Goal: Task Accomplishment & Management: Complete application form

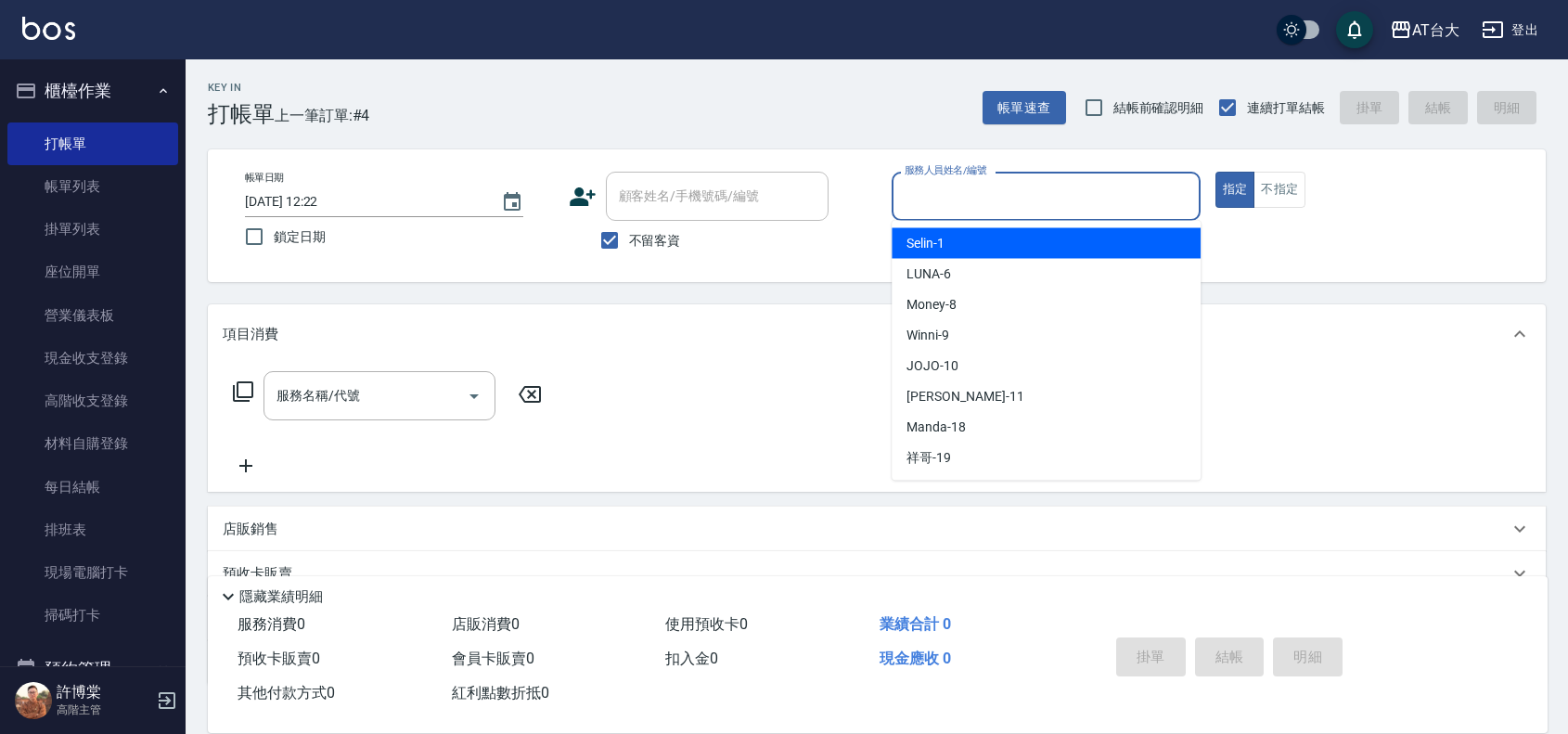
click at [1037, 195] on input "服務人員姓名/編號" at bounding box center [1046, 196] width 292 height 32
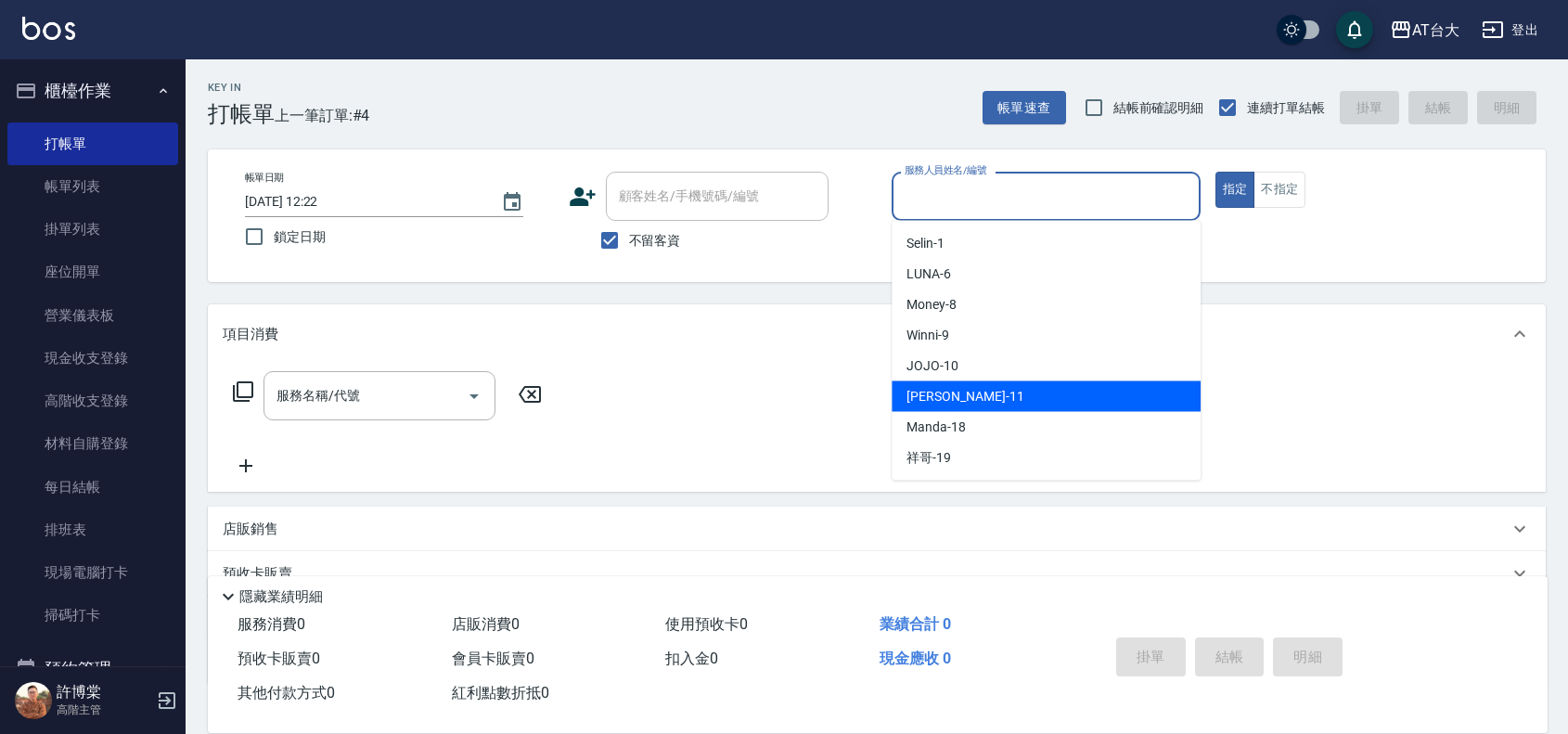
click at [947, 394] on span "[PERSON_NAME] -11" at bounding box center [964, 397] width 117 height 19
type input "[PERSON_NAME]-11"
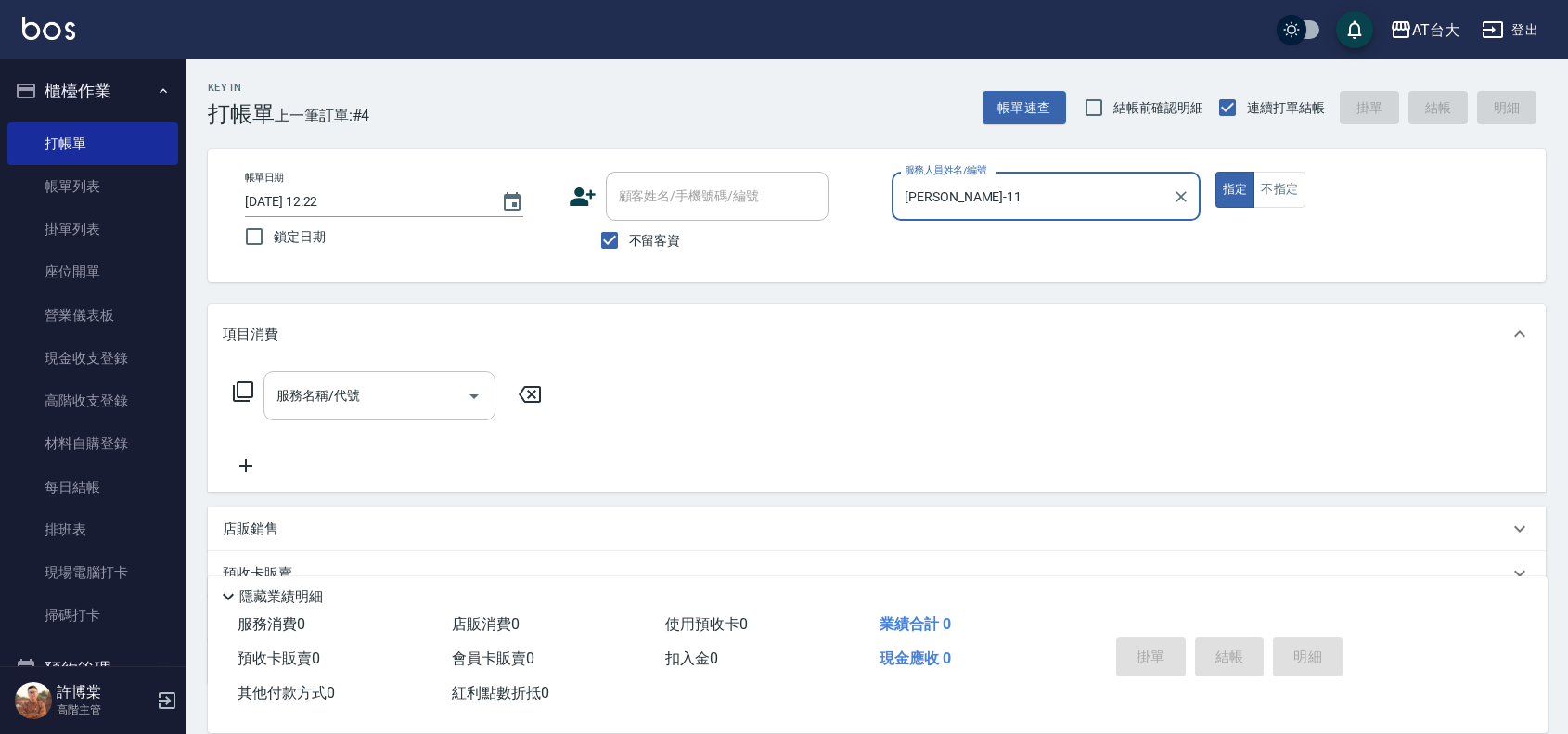
click at [445, 407] on input "服務名稱/代號" at bounding box center [365, 395] width 187 height 32
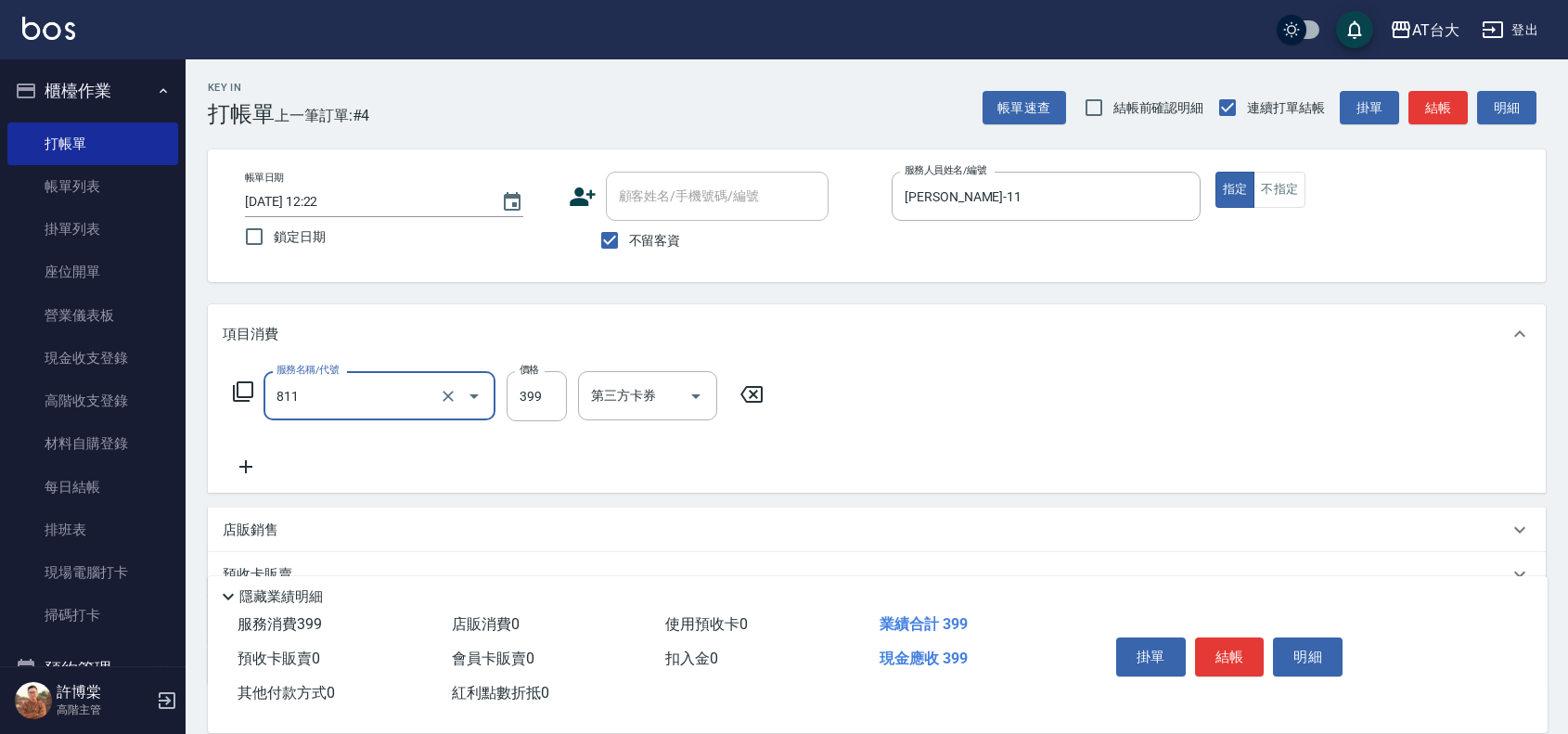
type input "洗+剪(811)"
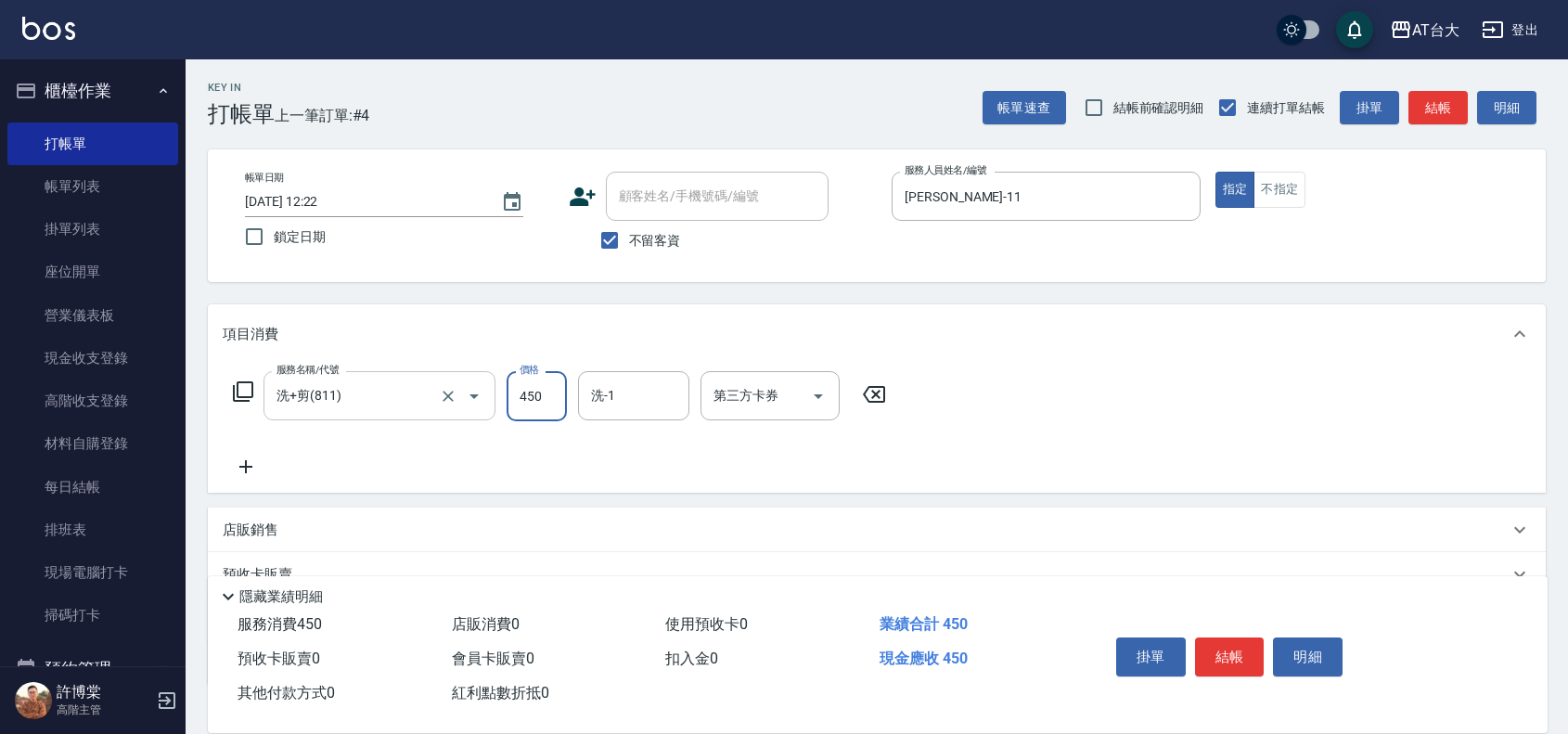
type input "450"
click at [1229, 649] on button "結帳" at bounding box center [1230, 657] width 70 height 39
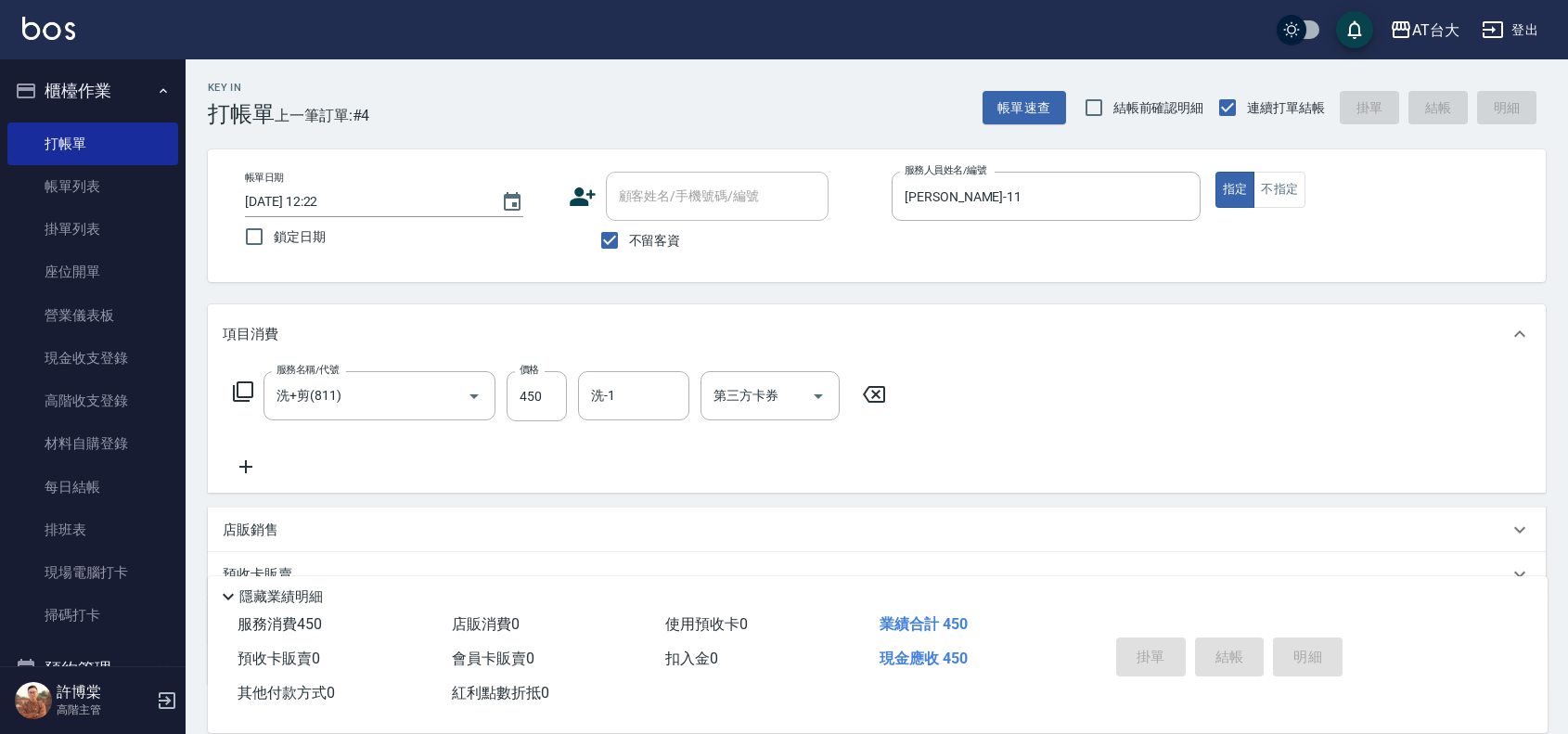
type input "[DATE] 13:12"
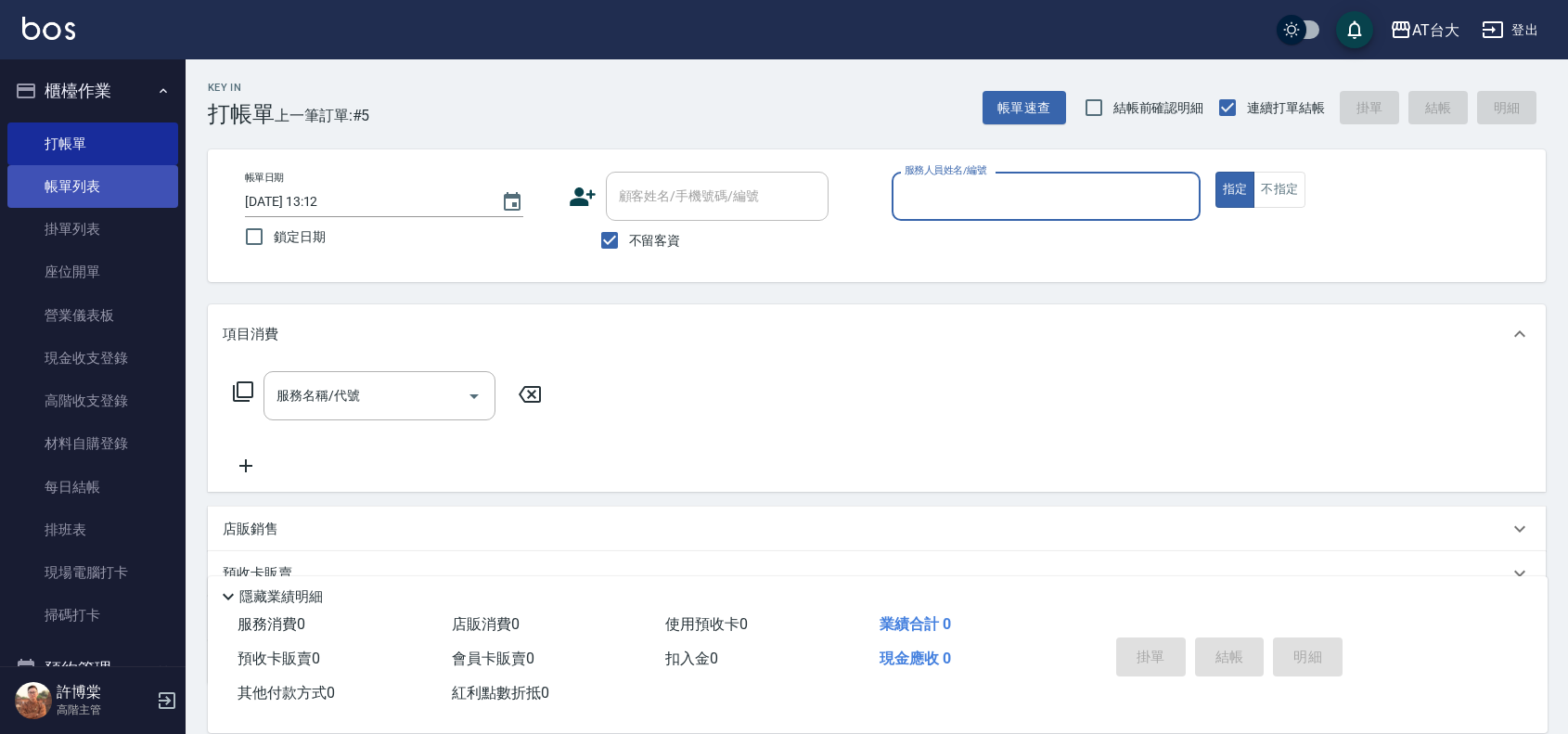
click at [79, 198] on link "帳單列表" at bounding box center [93, 186] width 171 height 43
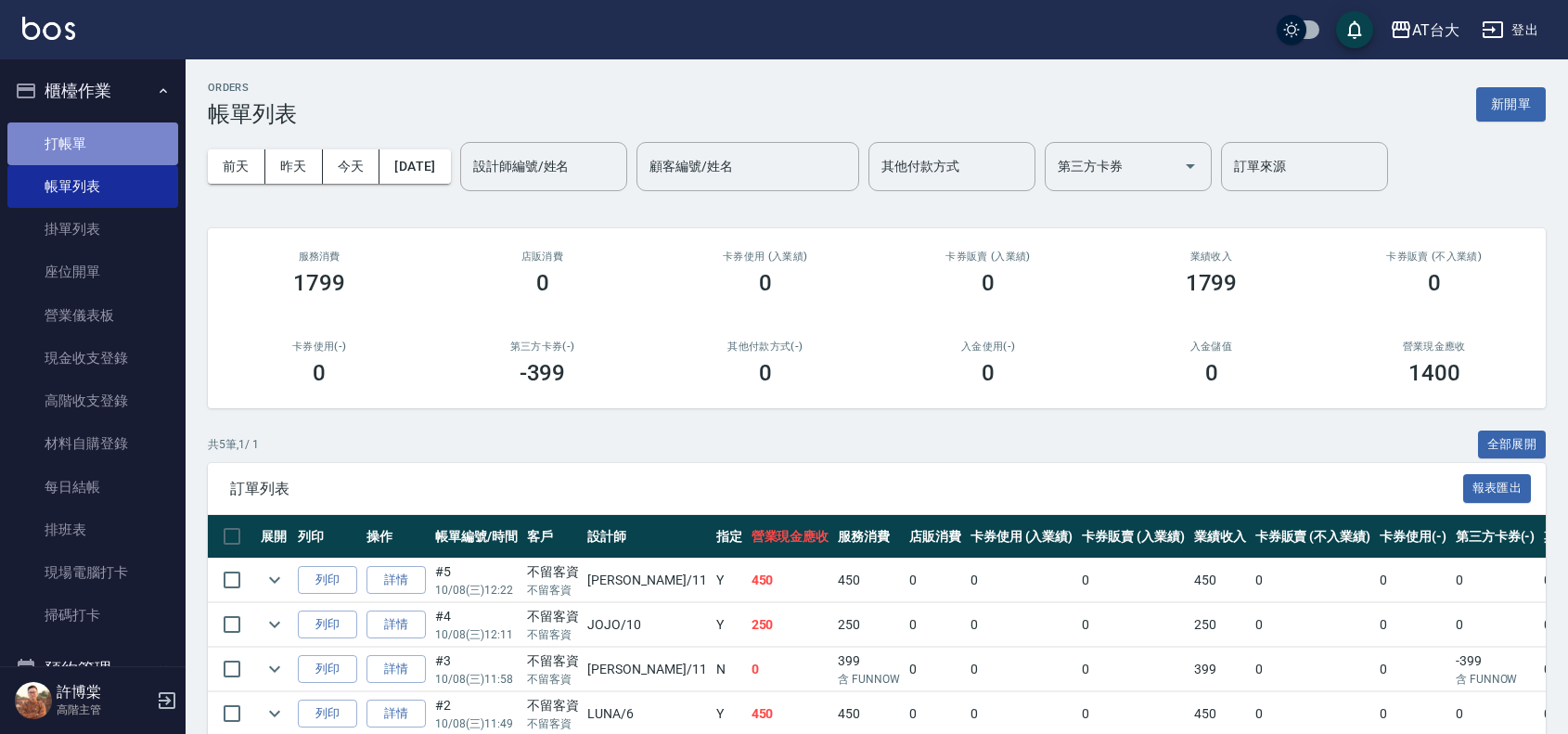
click at [122, 150] on link "打帳單" at bounding box center [93, 144] width 171 height 43
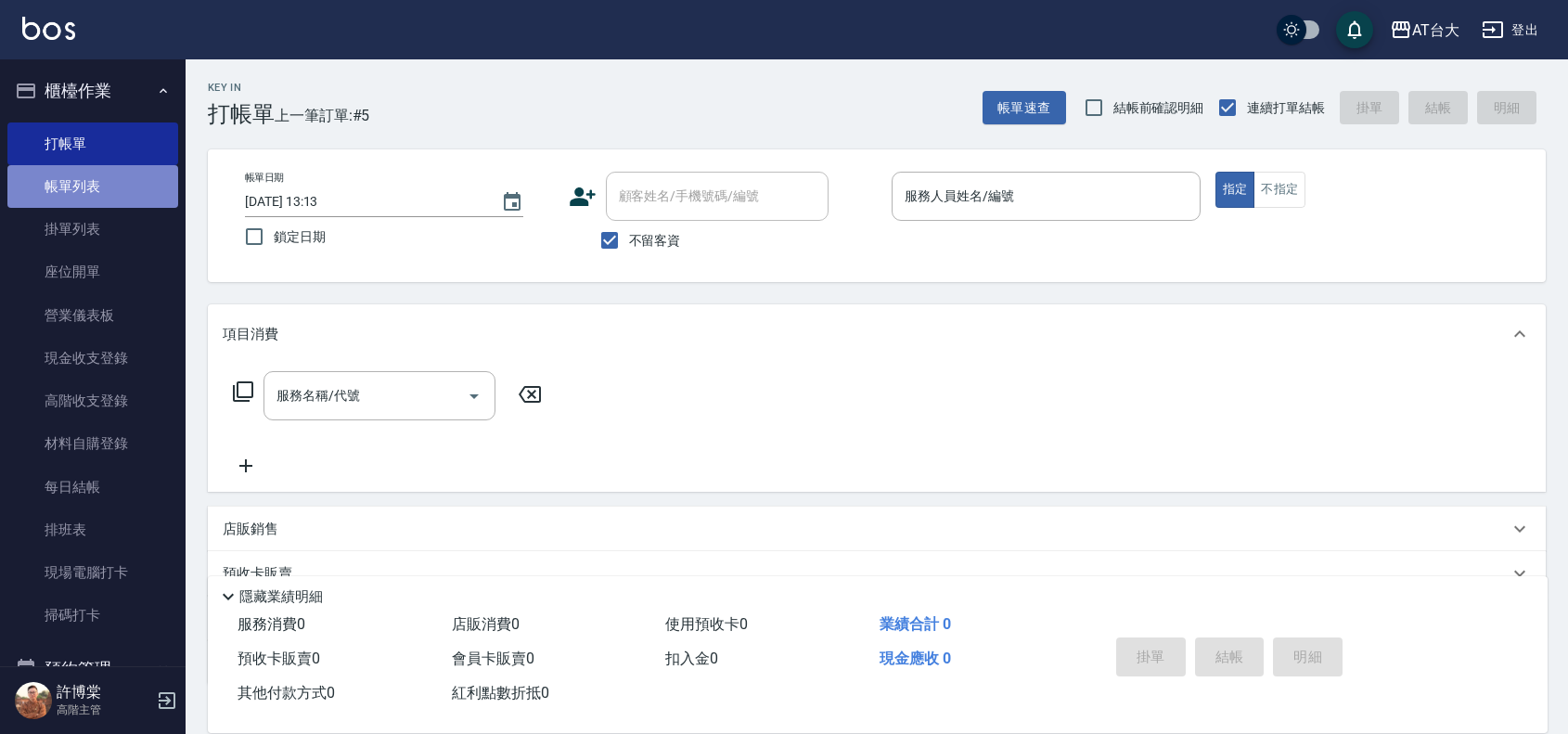
click at [131, 187] on link "帳單列表" at bounding box center [93, 186] width 171 height 43
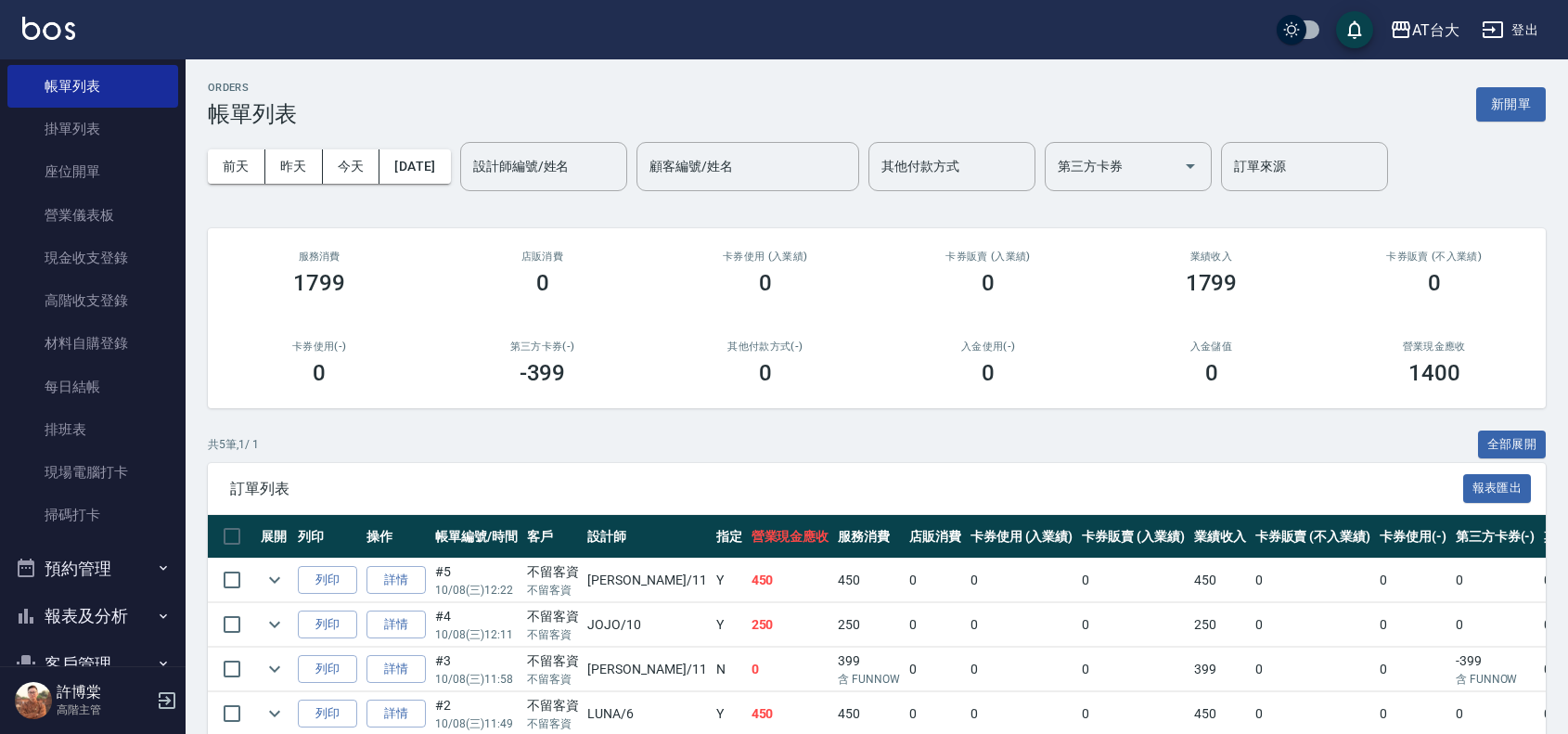
scroll to position [232, 0]
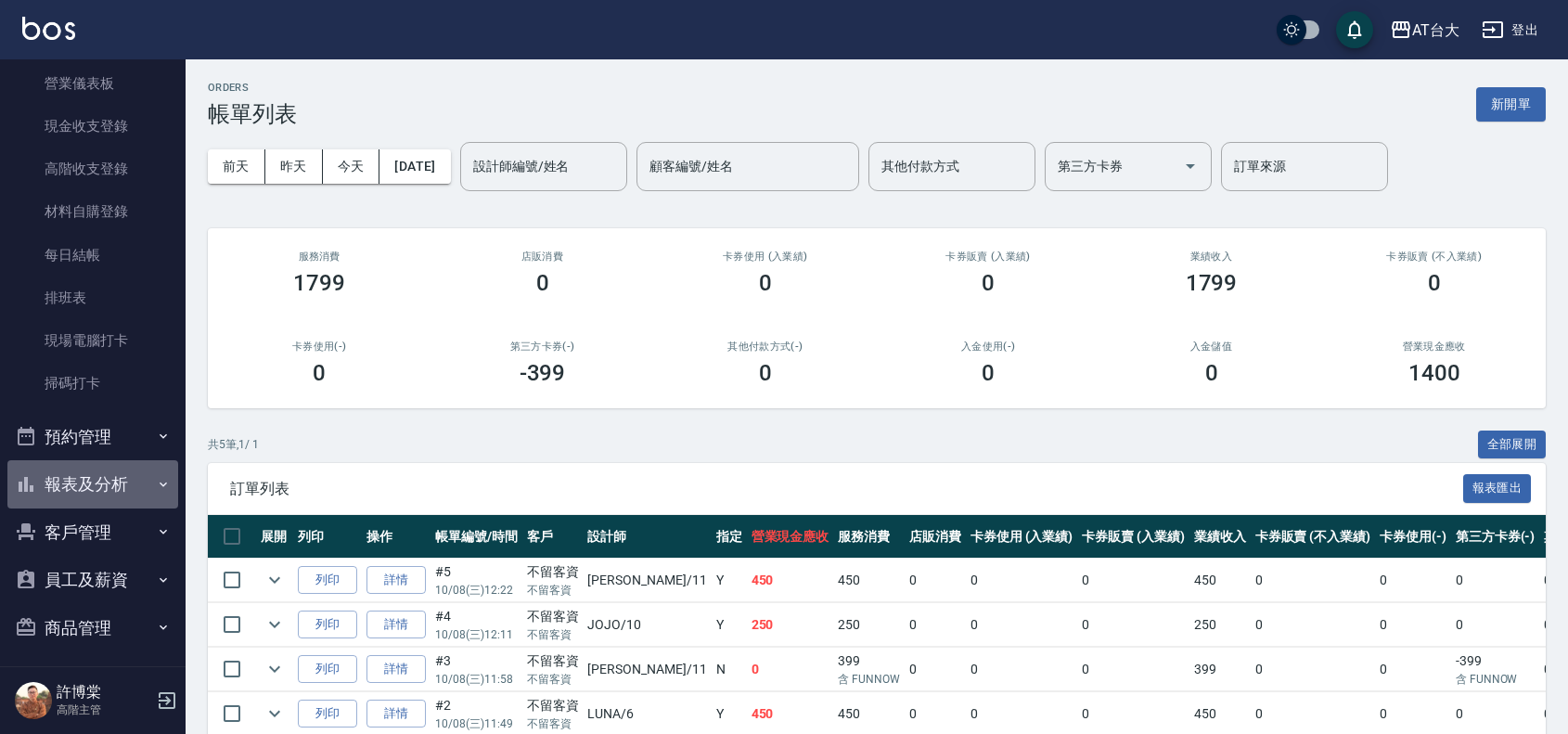
click at [137, 490] on button "報表及分析" at bounding box center [93, 484] width 171 height 49
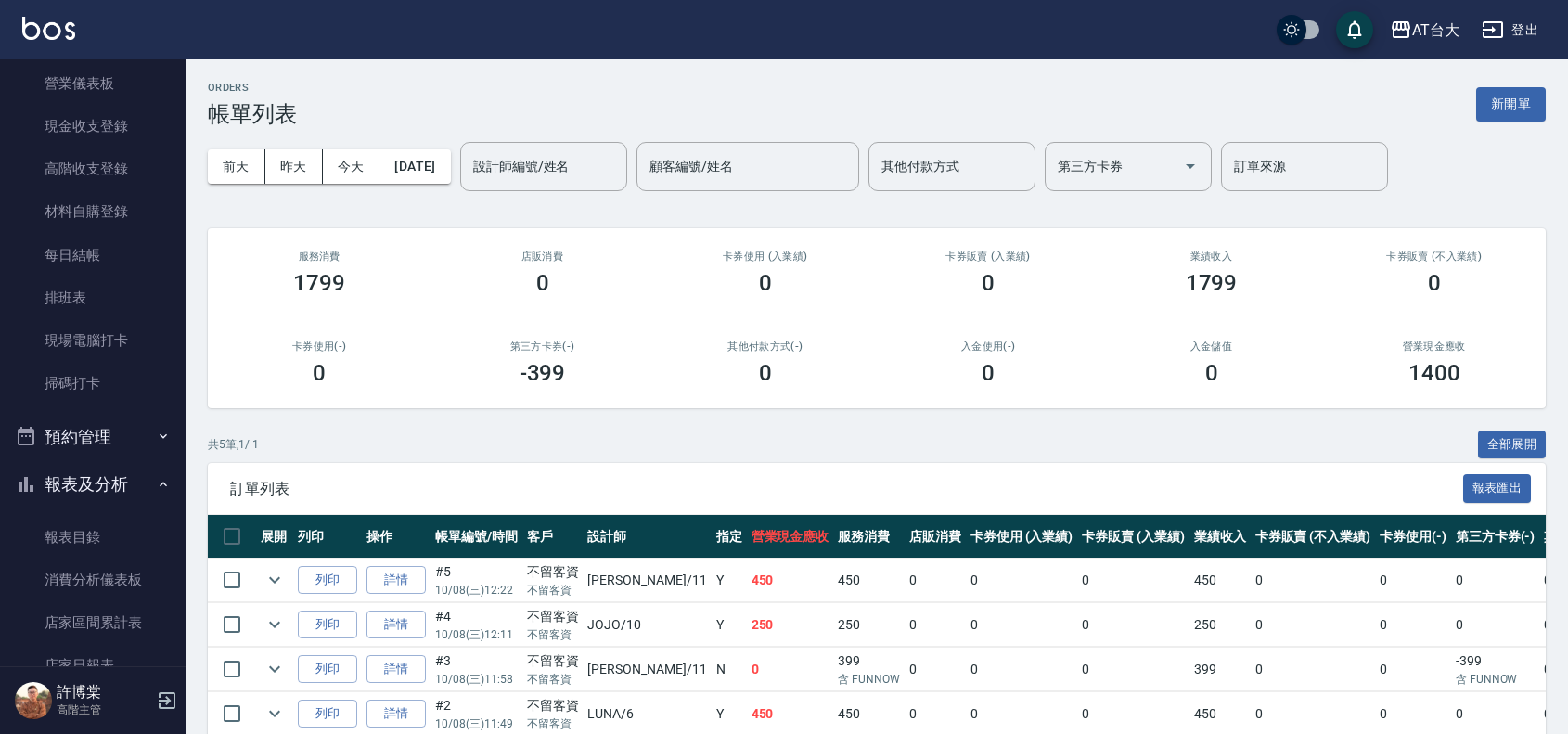
click at [137, 490] on button "報表及分析" at bounding box center [93, 484] width 171 height 49
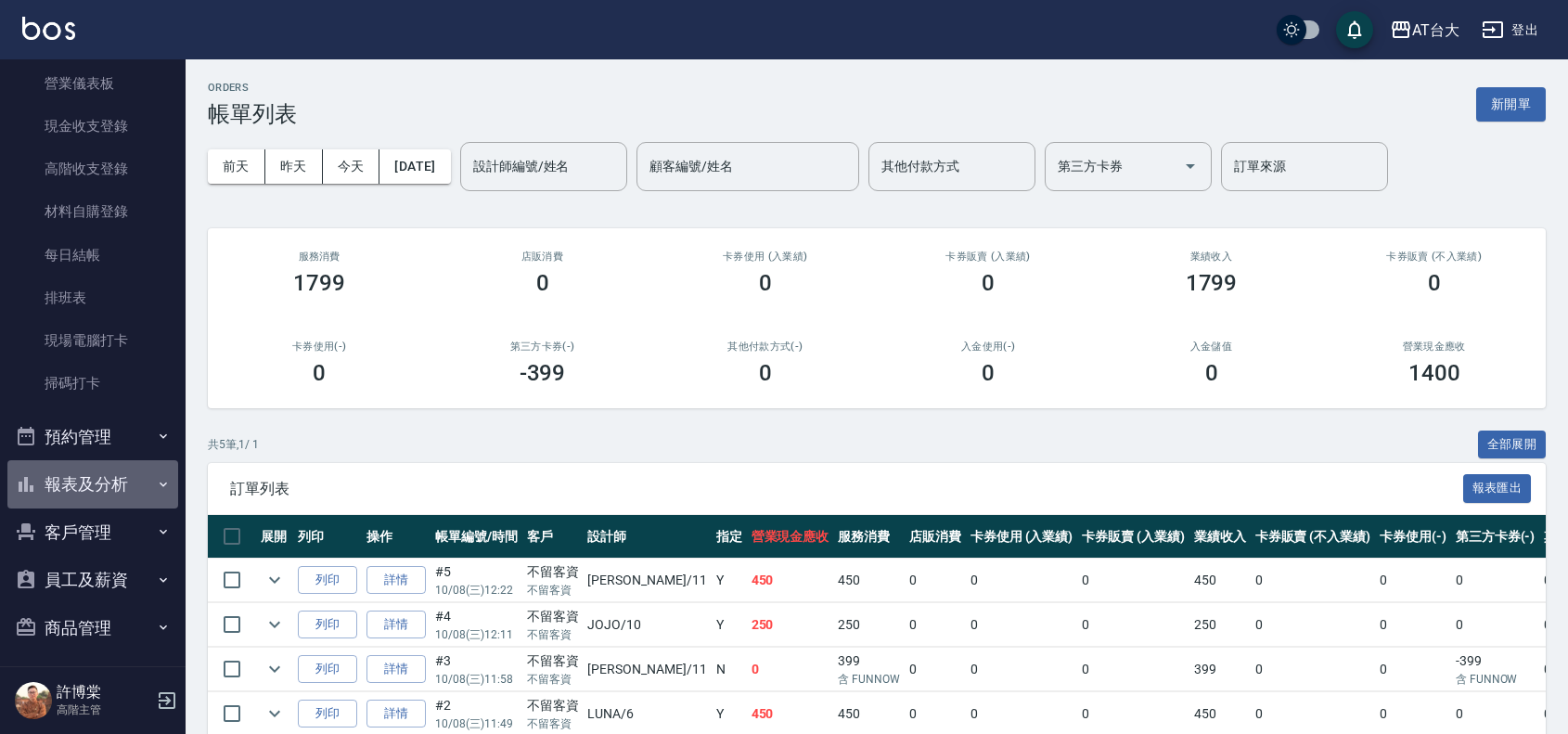
click at [137, 490] on button "報表及分析" at bounding box center [93, 484] width 171 height 49
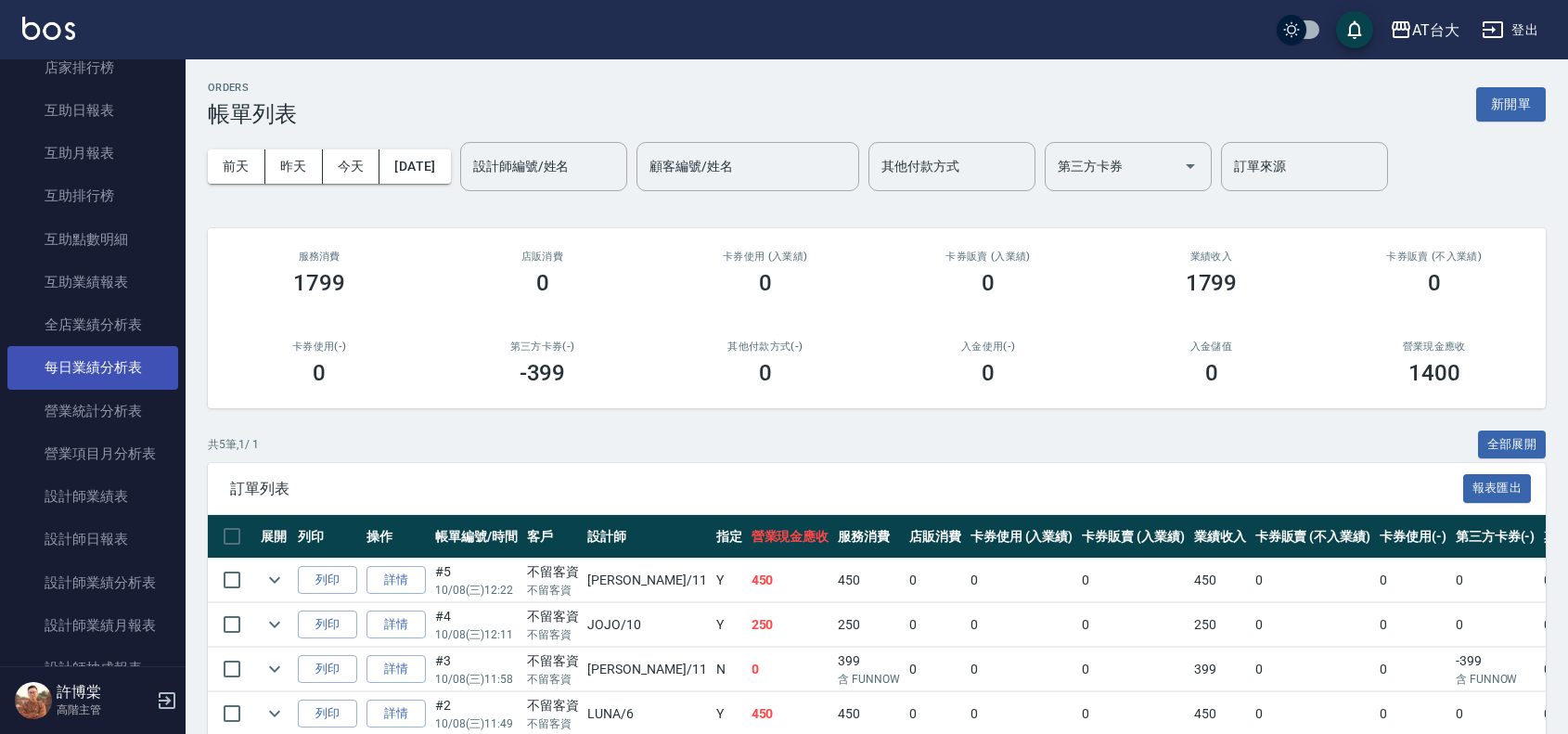
scroll to position [928, 0]
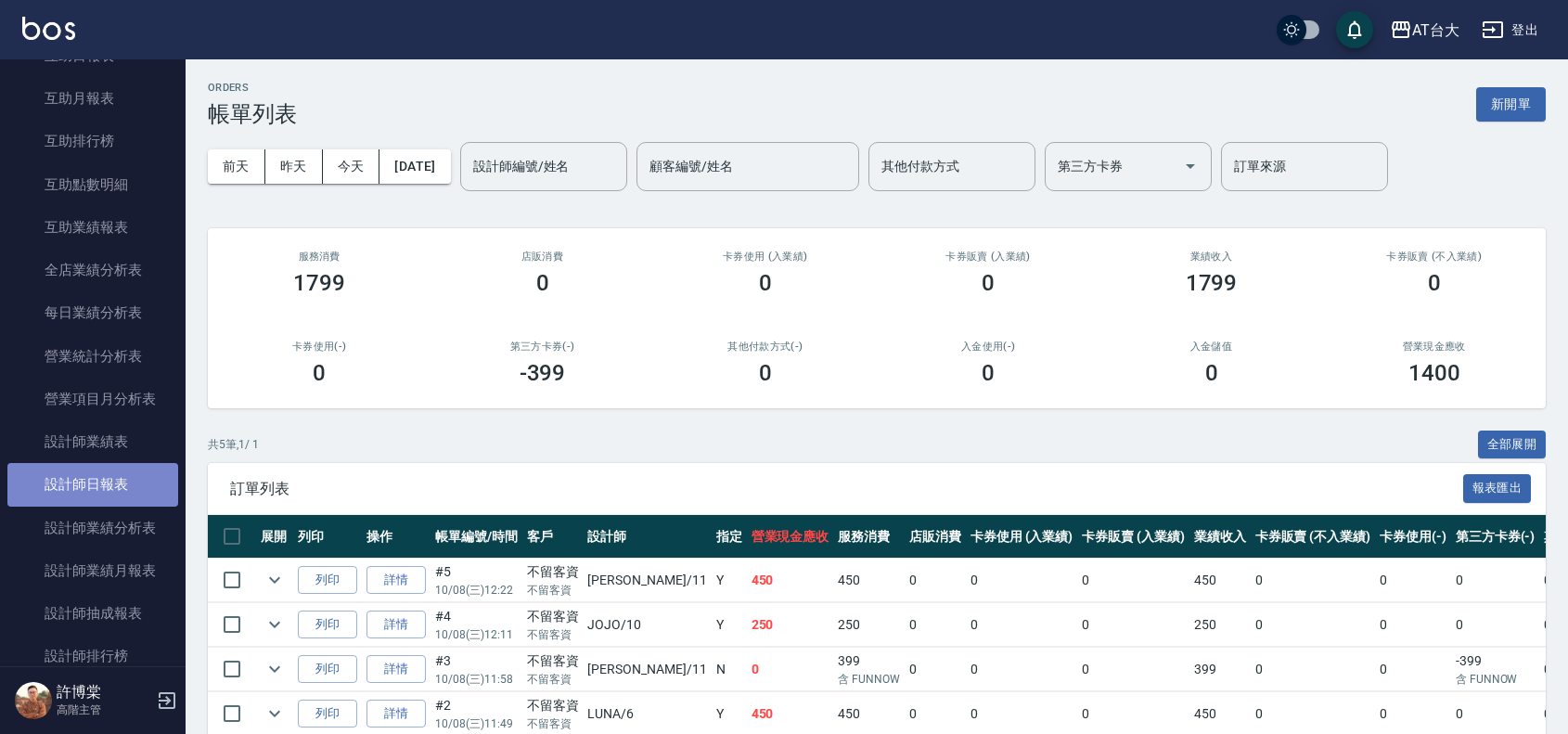
click at [145, 489] on link "設計師日報表" at bounding box center [93, 484] width 171 height 43
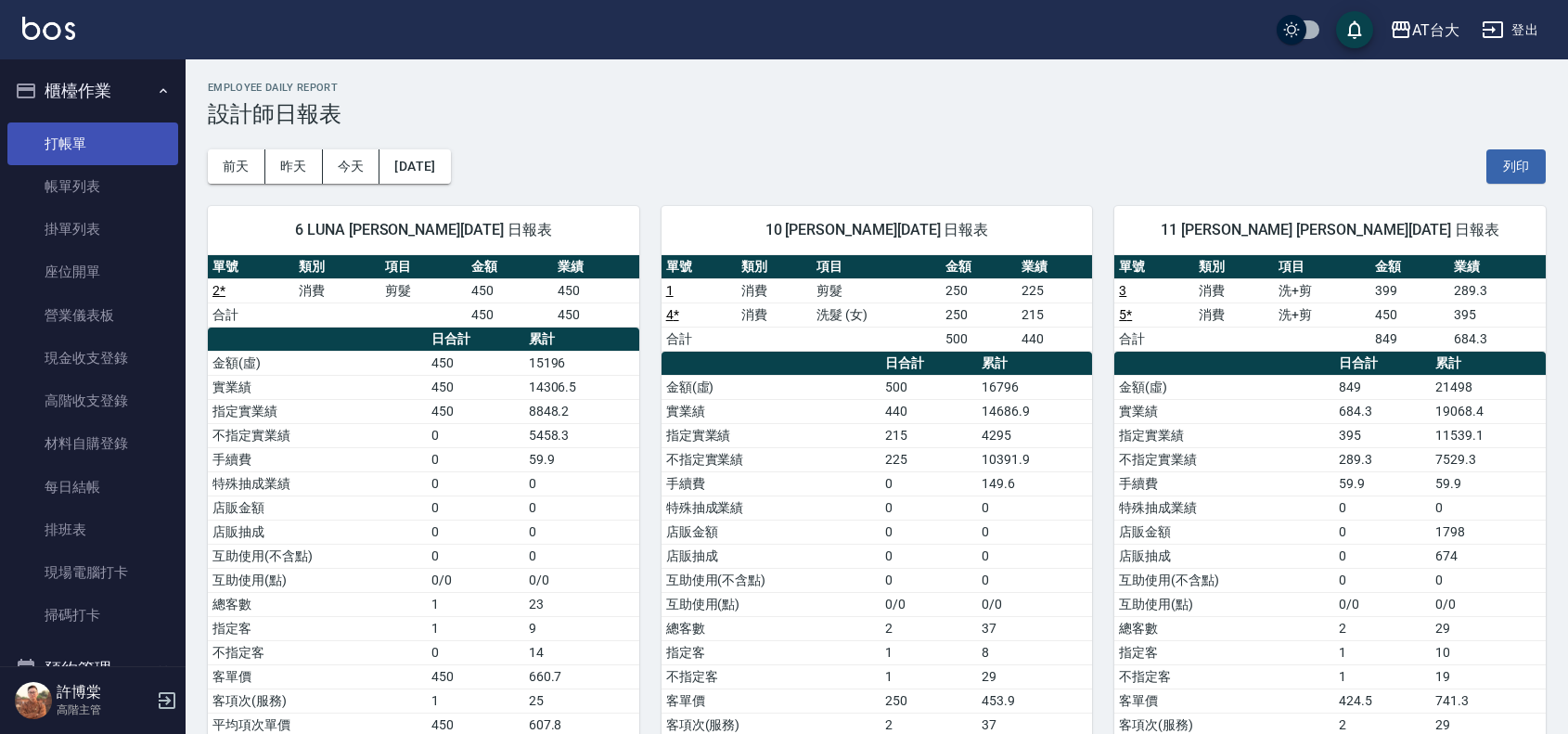
click at [95, 158] on link "打帳單" at bounding box center [93, 144] width 171 height 43
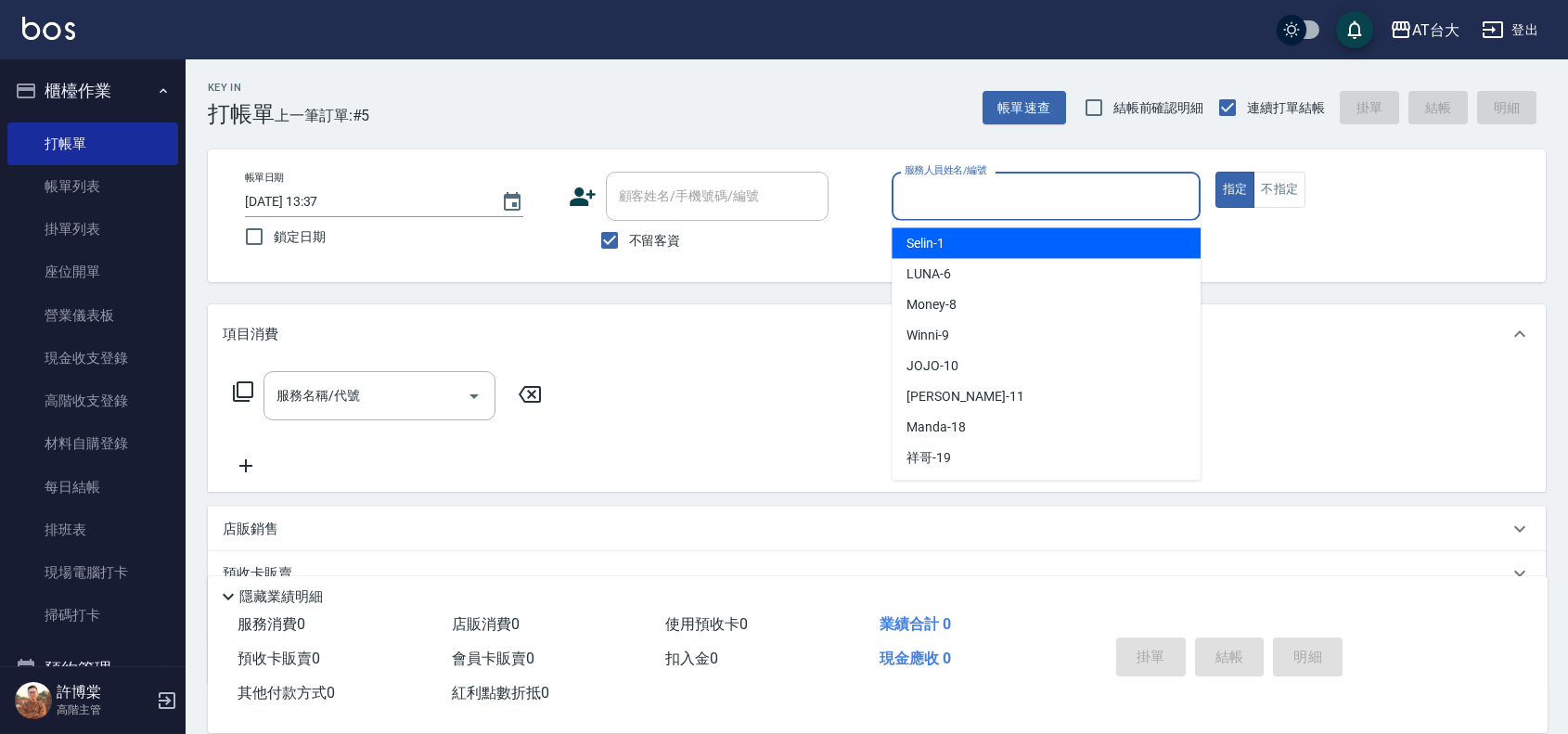
click at [1111, 205] on input "服務人員姓名/編號" at bounding box center [1046, 196] width 292 height 32
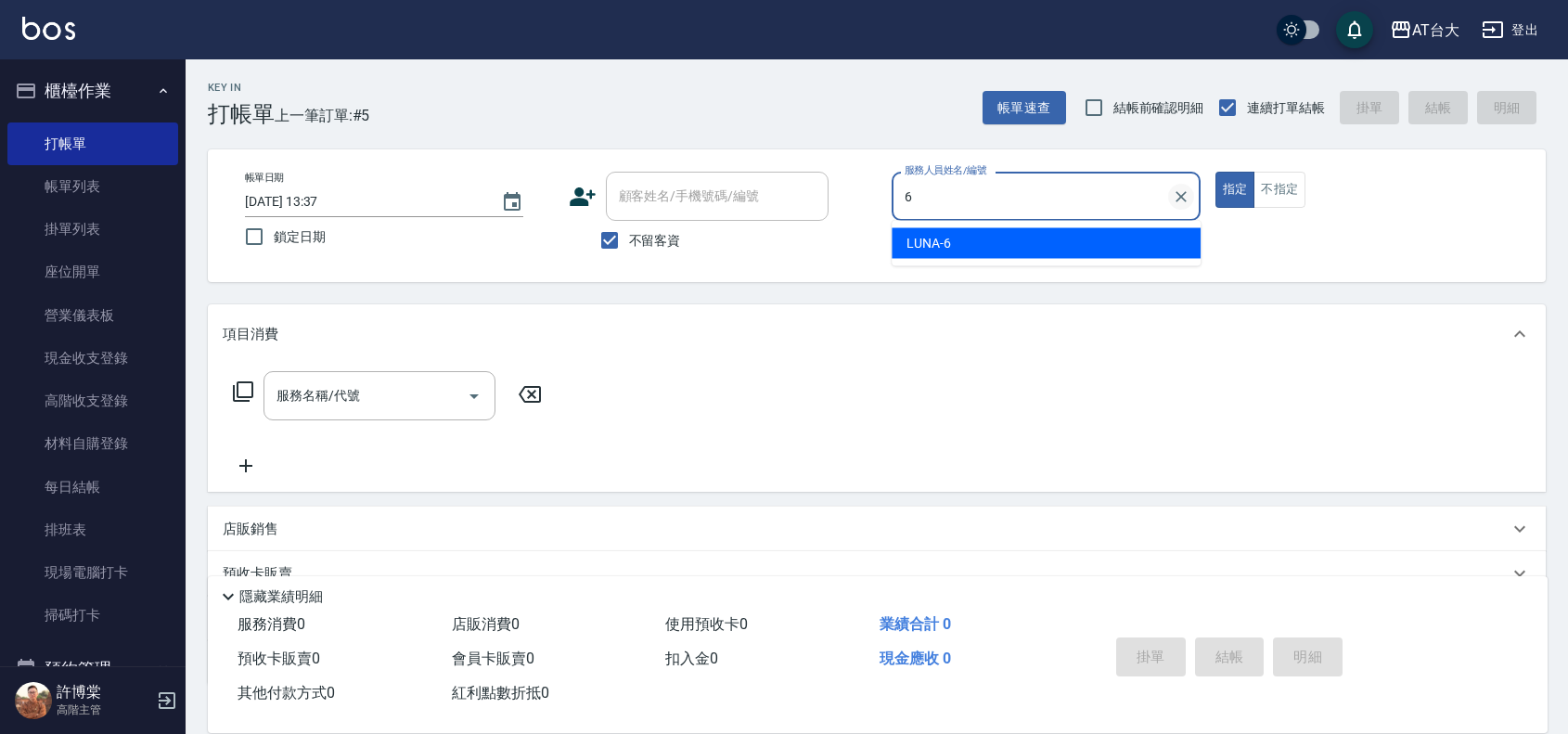
type input "LUNA-6"
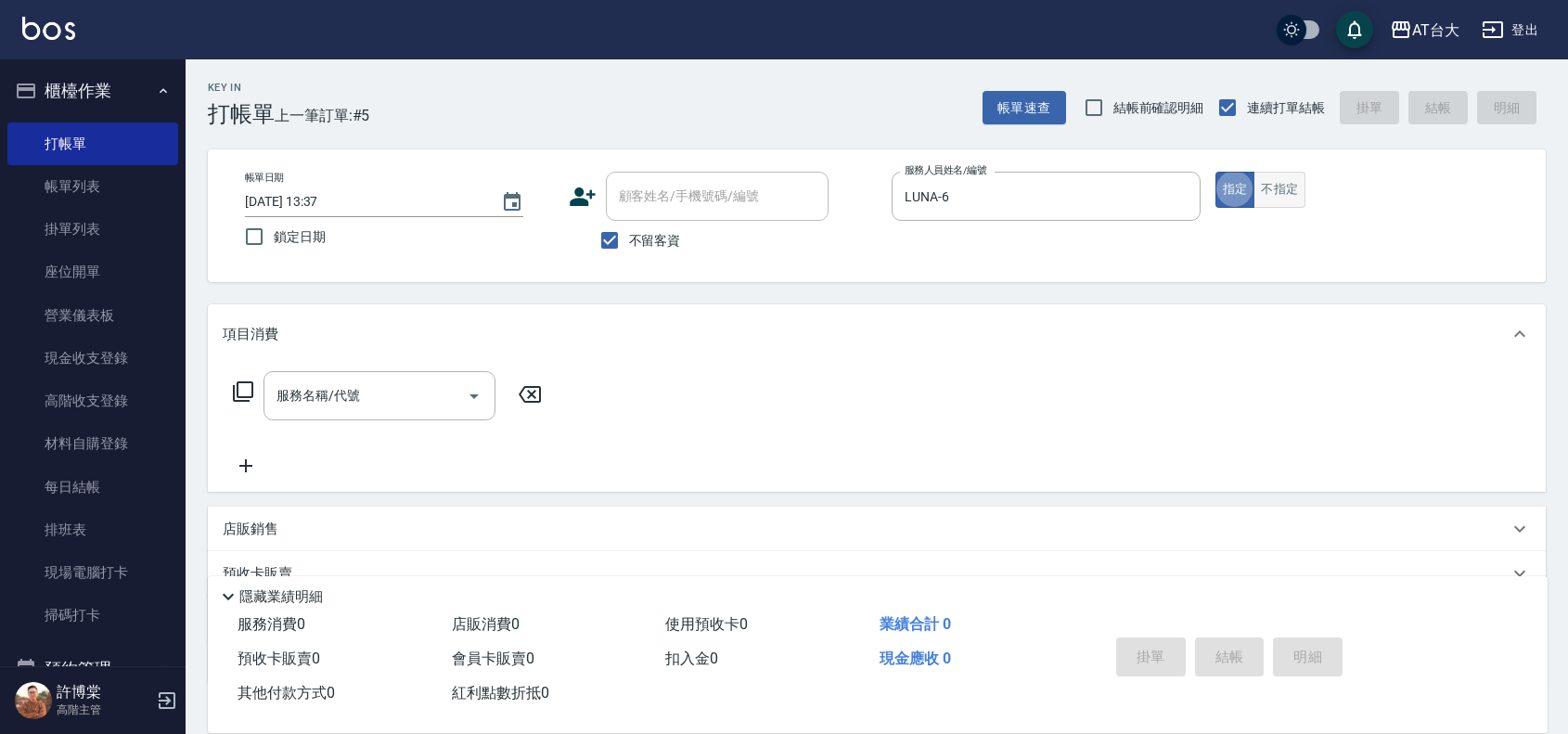
type button "true"
click at [1276, 190] on button "不指定" at bounding box center [1280, 189] width 52 height 36
type button "false"
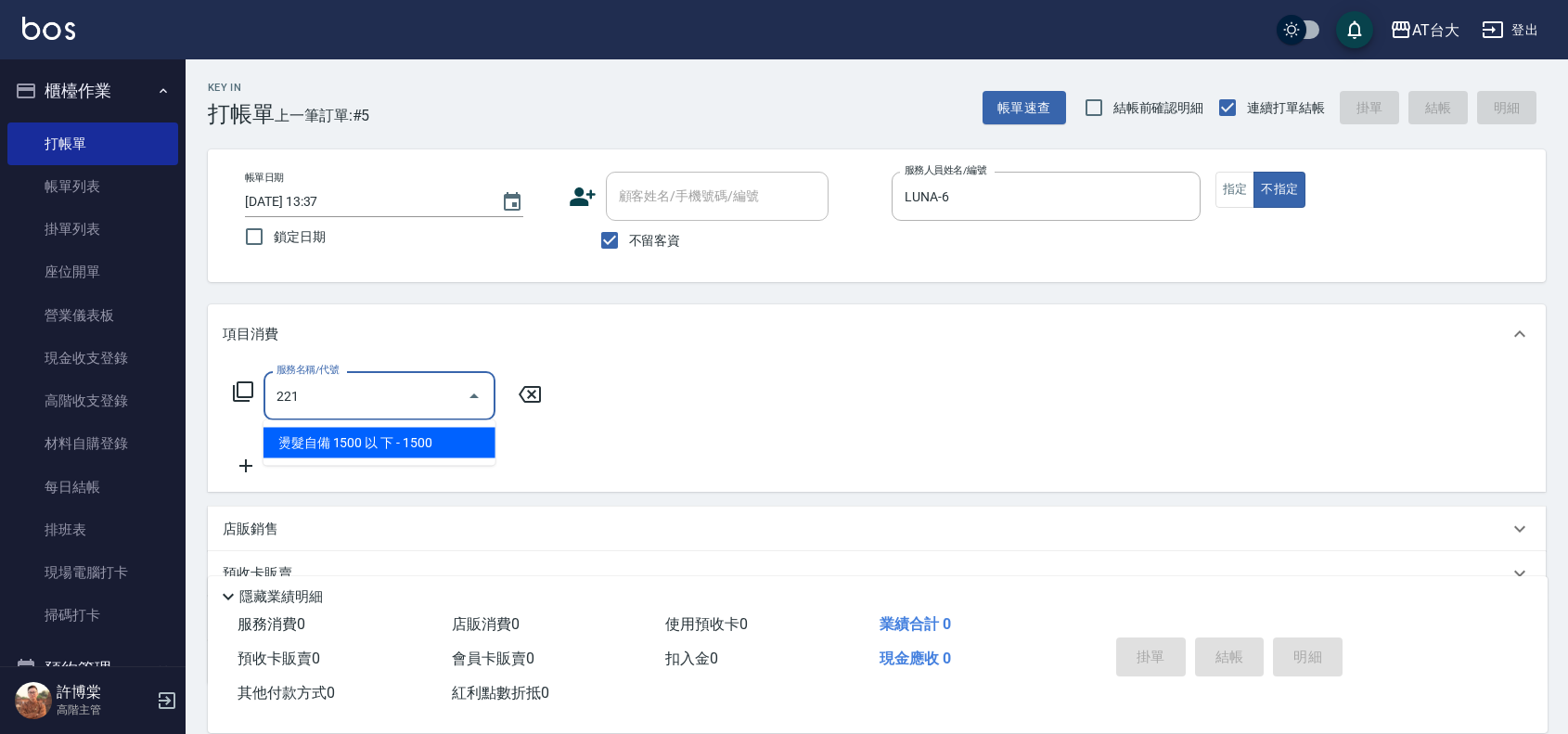
type input "燙髮自備 1500 以 下(221)"
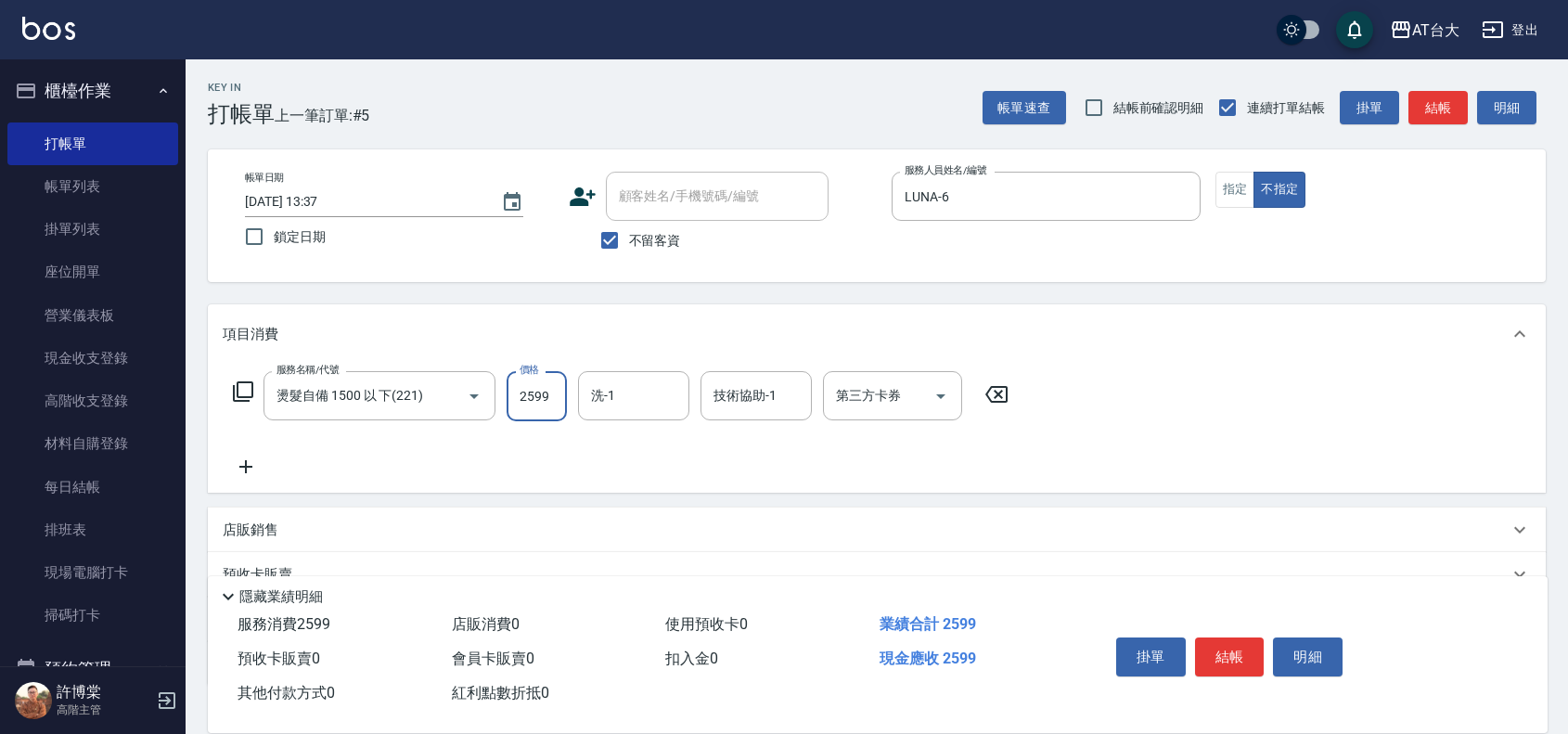
type input "2599"
click at [1249, 662] on button "結帳" at bounding box center [1230, 657] width 70 height 39
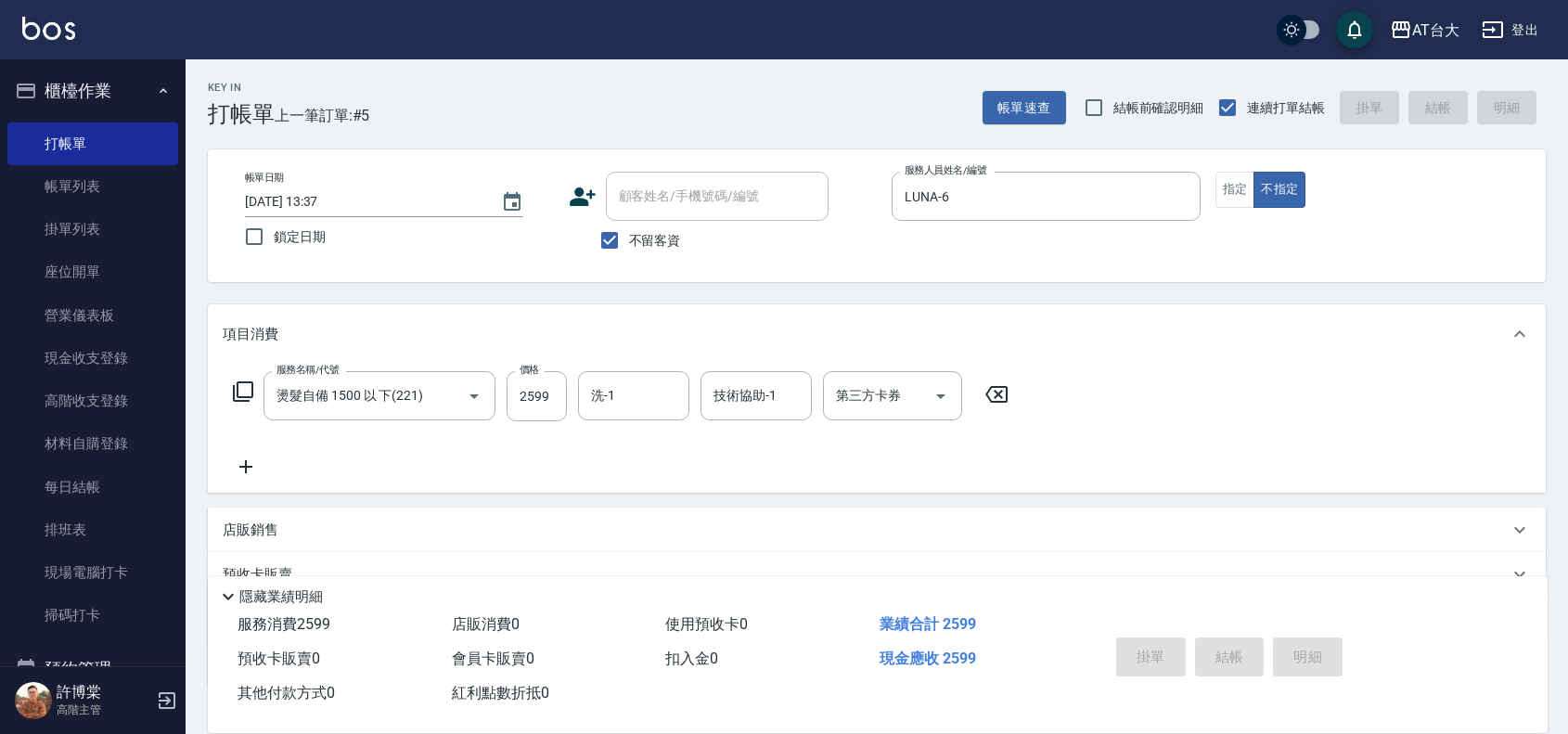
type input "[DATE] 13:56"
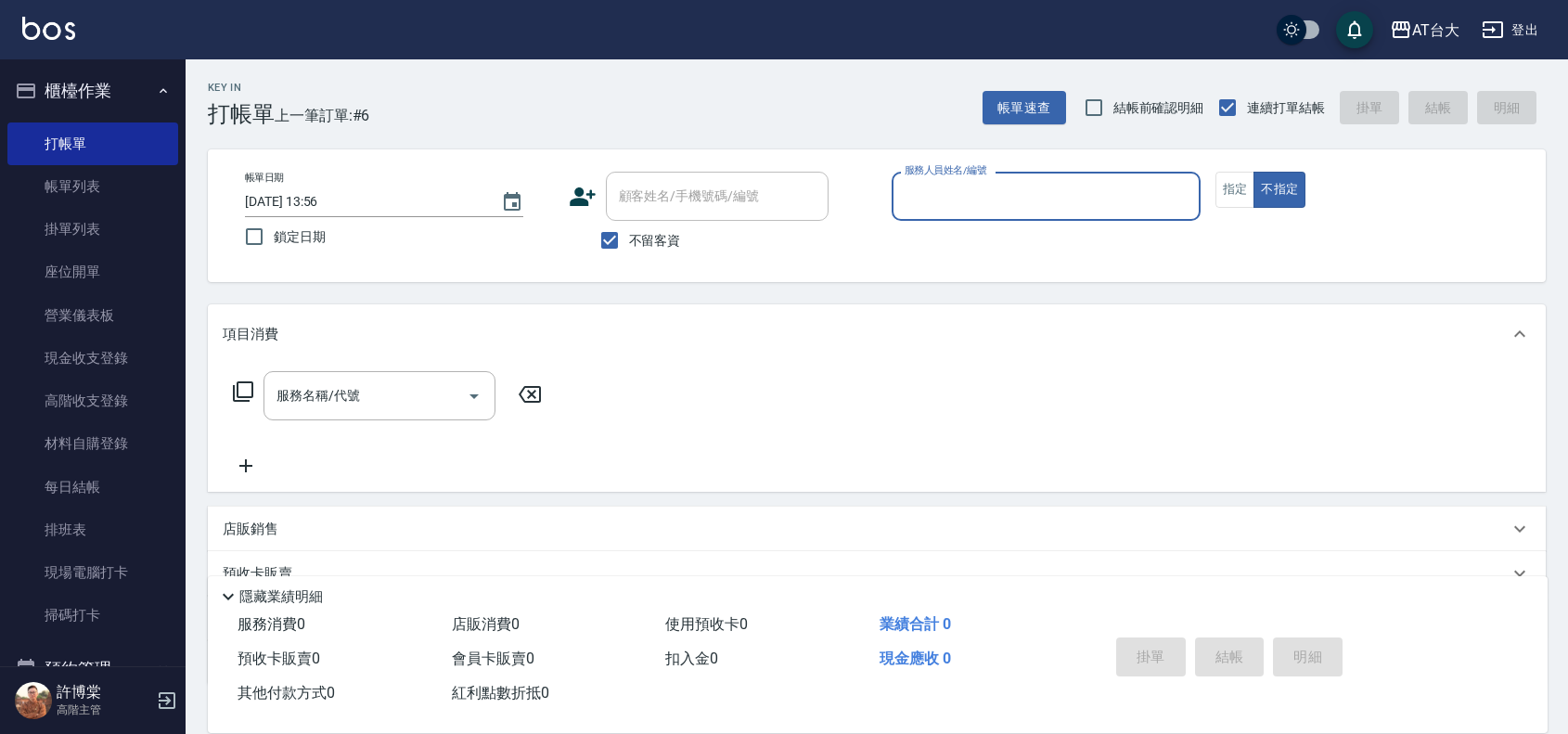
type input "6"
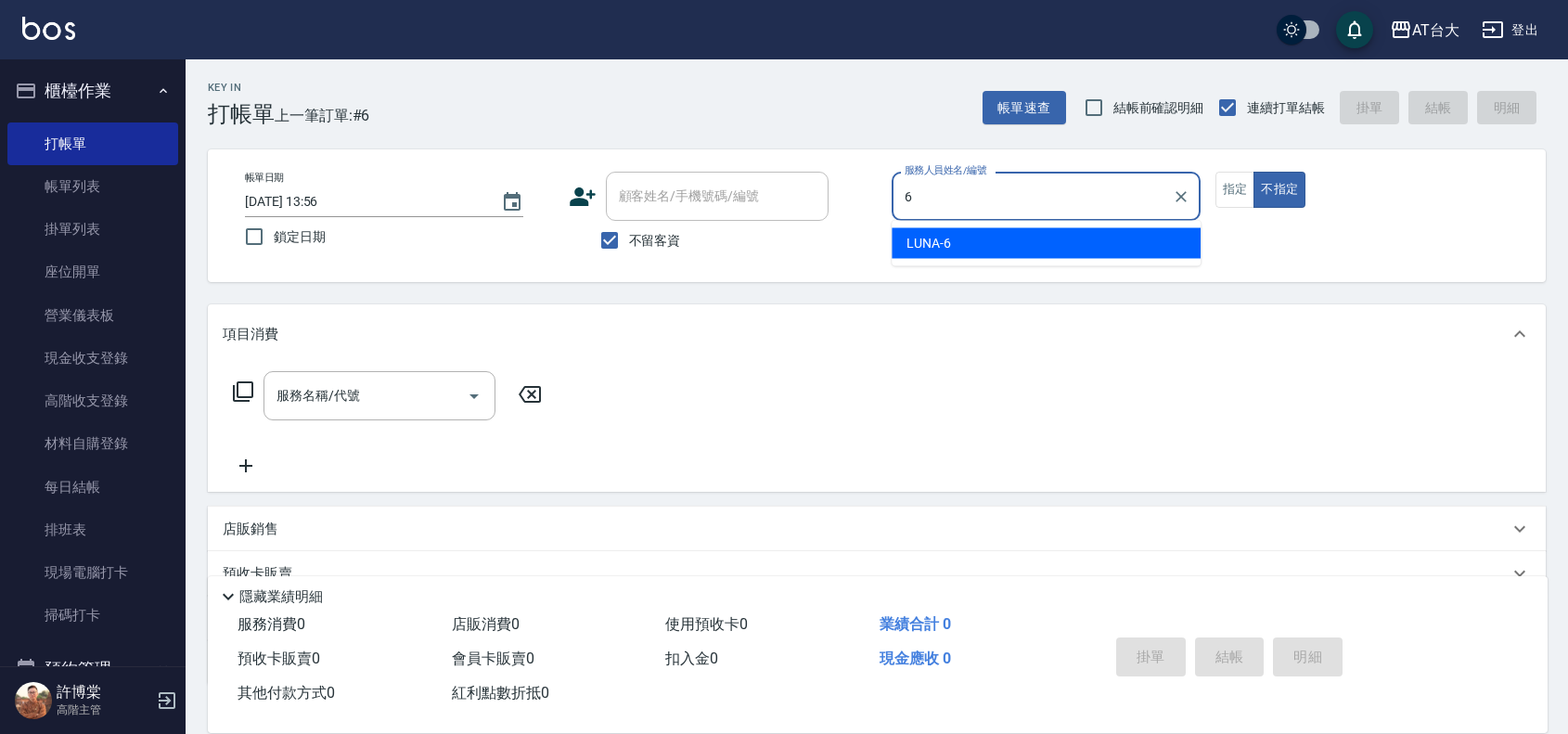
click at [1118, 202] on input "6" at bounding box center [1032, 196] width 265 height 32
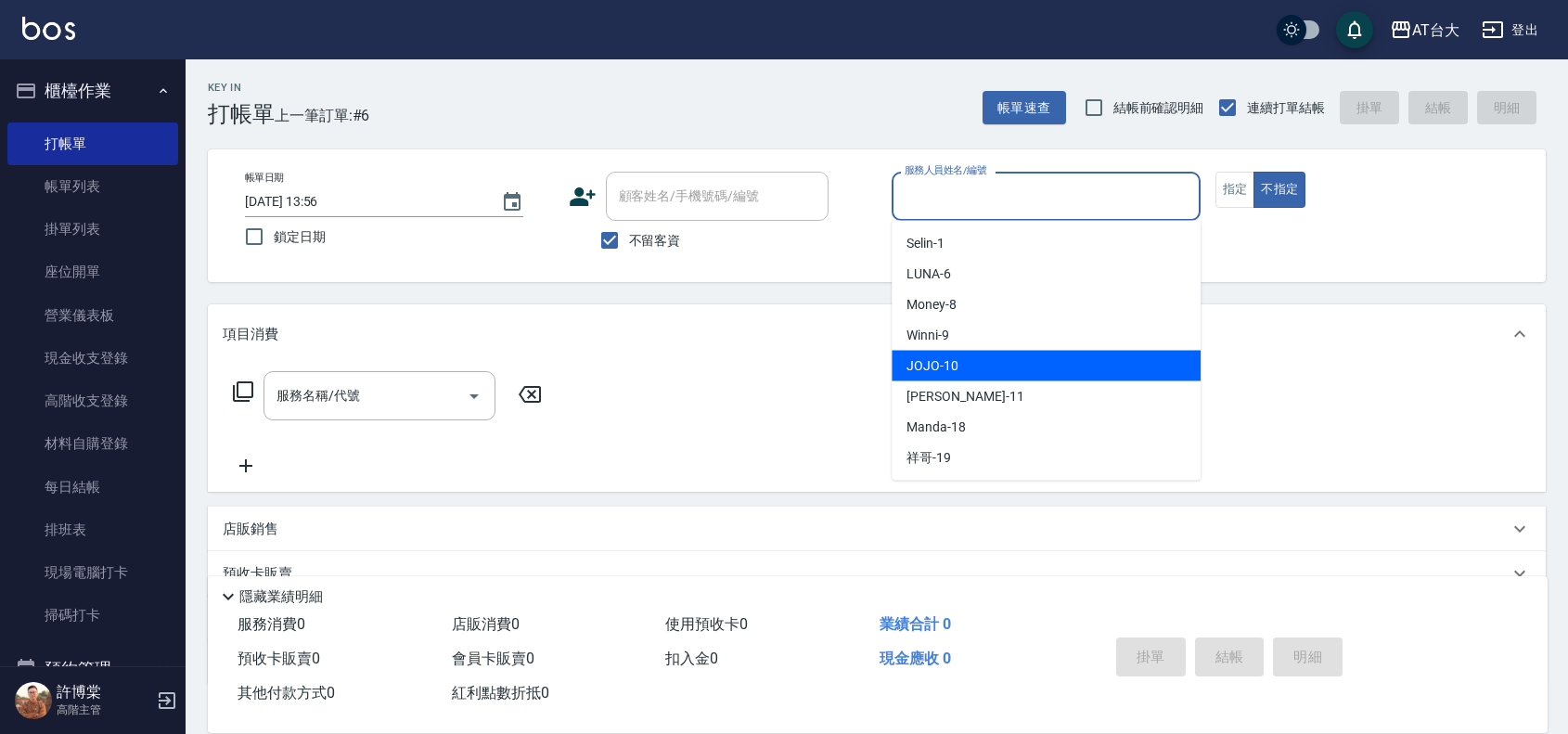
drag, startPoint x: 1068, startPoint y: 362, endPoint x: 969, endPoint y: 363, distance: 99.0
click at [1068, 363] on div "JOJO -10" at bounding box center [1046, 367] width 309 height 31
type input "JOJO-10"
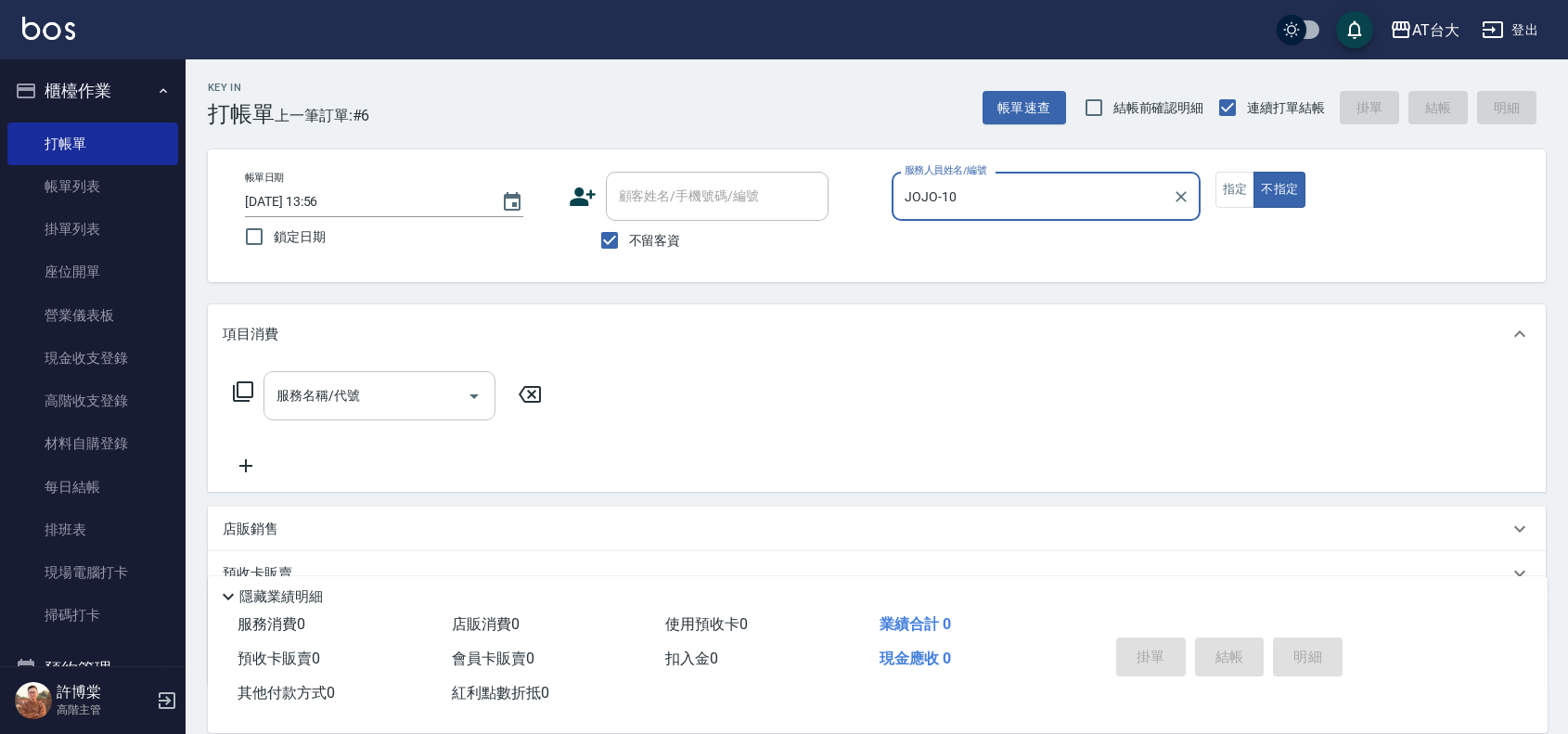
click at [397, 382] on input "服務名稱/代號" at bounding box center [365, 395] width 187 height 32
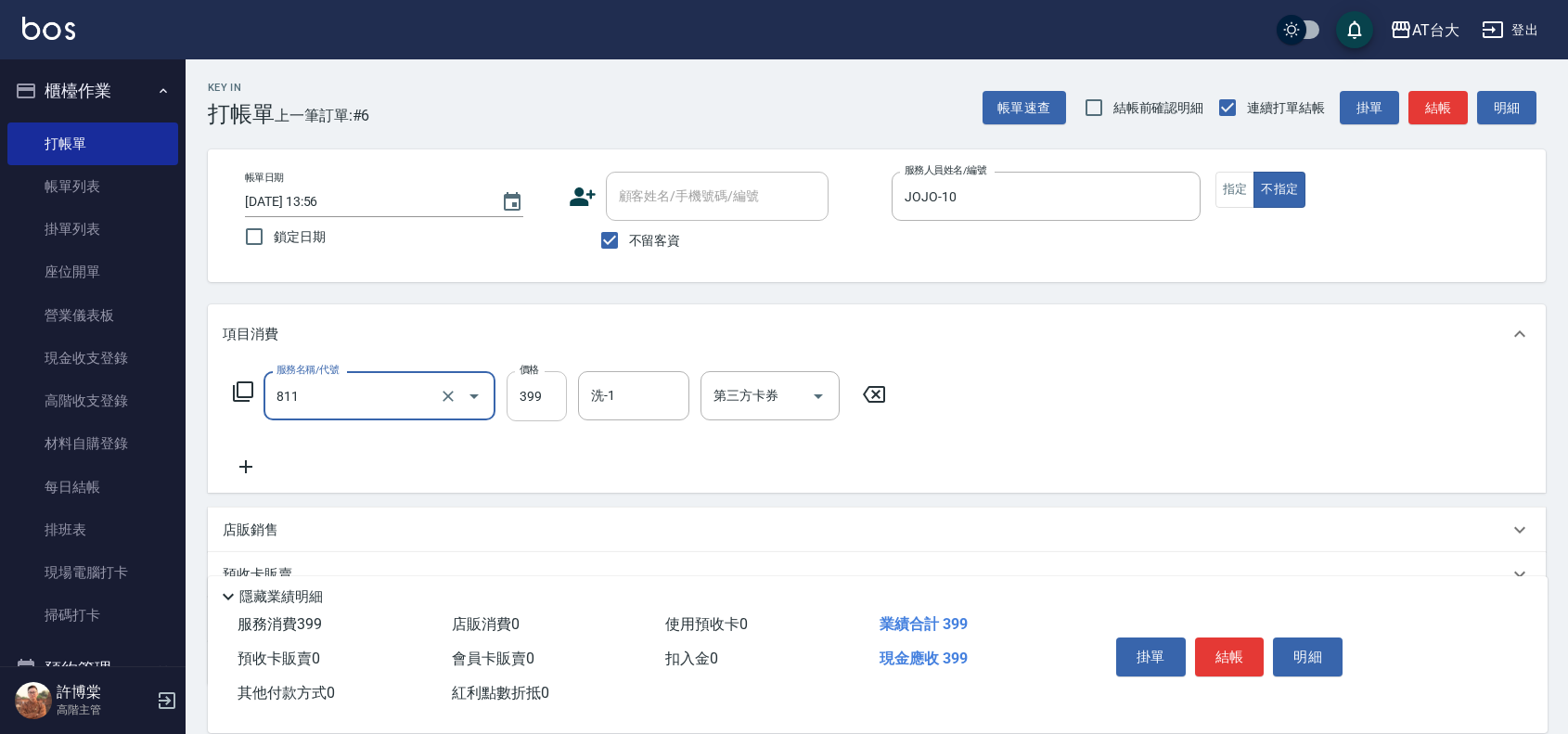
type input "洗+剪(811)"
click at [545, 404] on input "399" at bounding box center [537, 397] width 60 height 50
type input "450"
click at [1241, 657] on button "結帳" at bounding box center [1230, 657] width 70 height 39
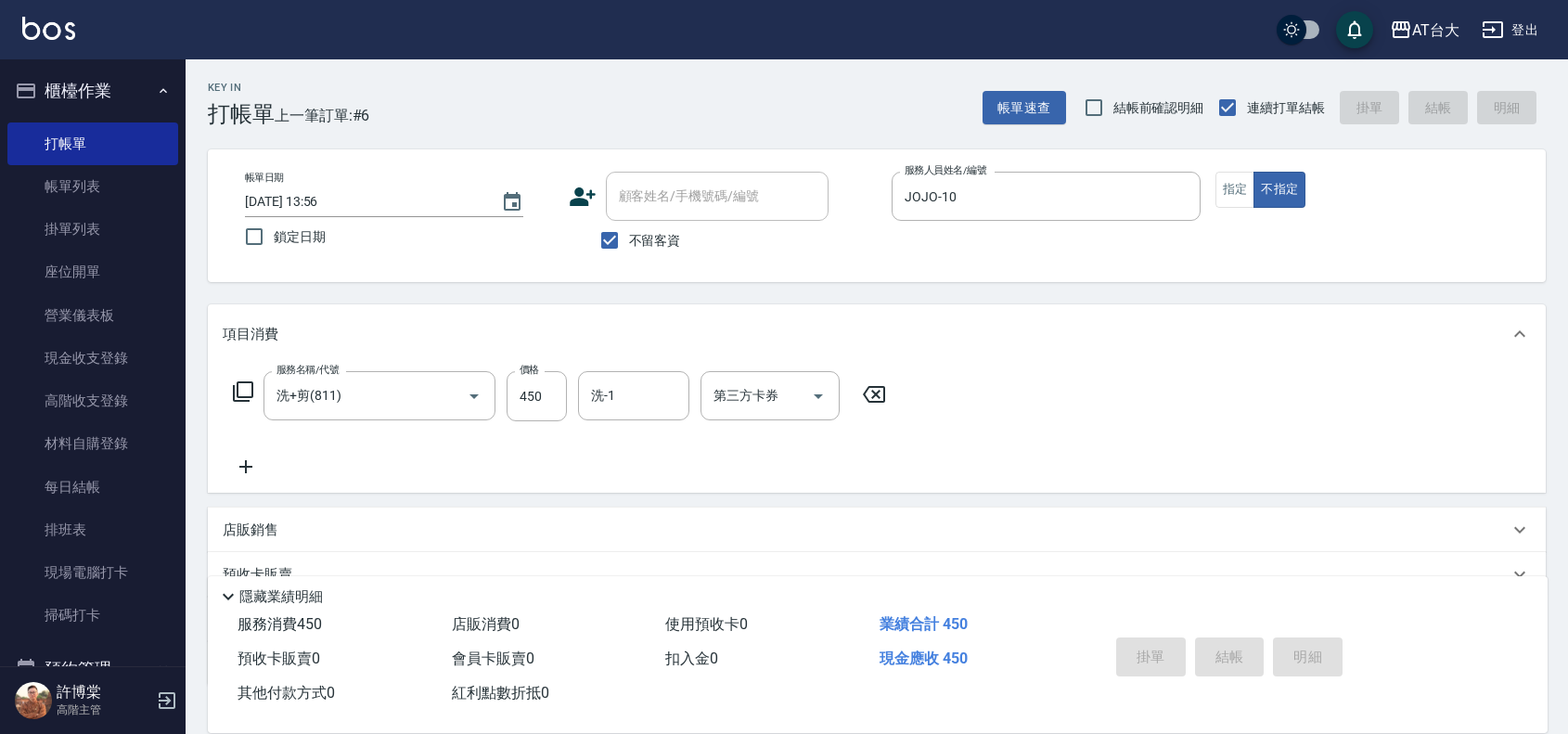
type input "[DATE] 14:09"
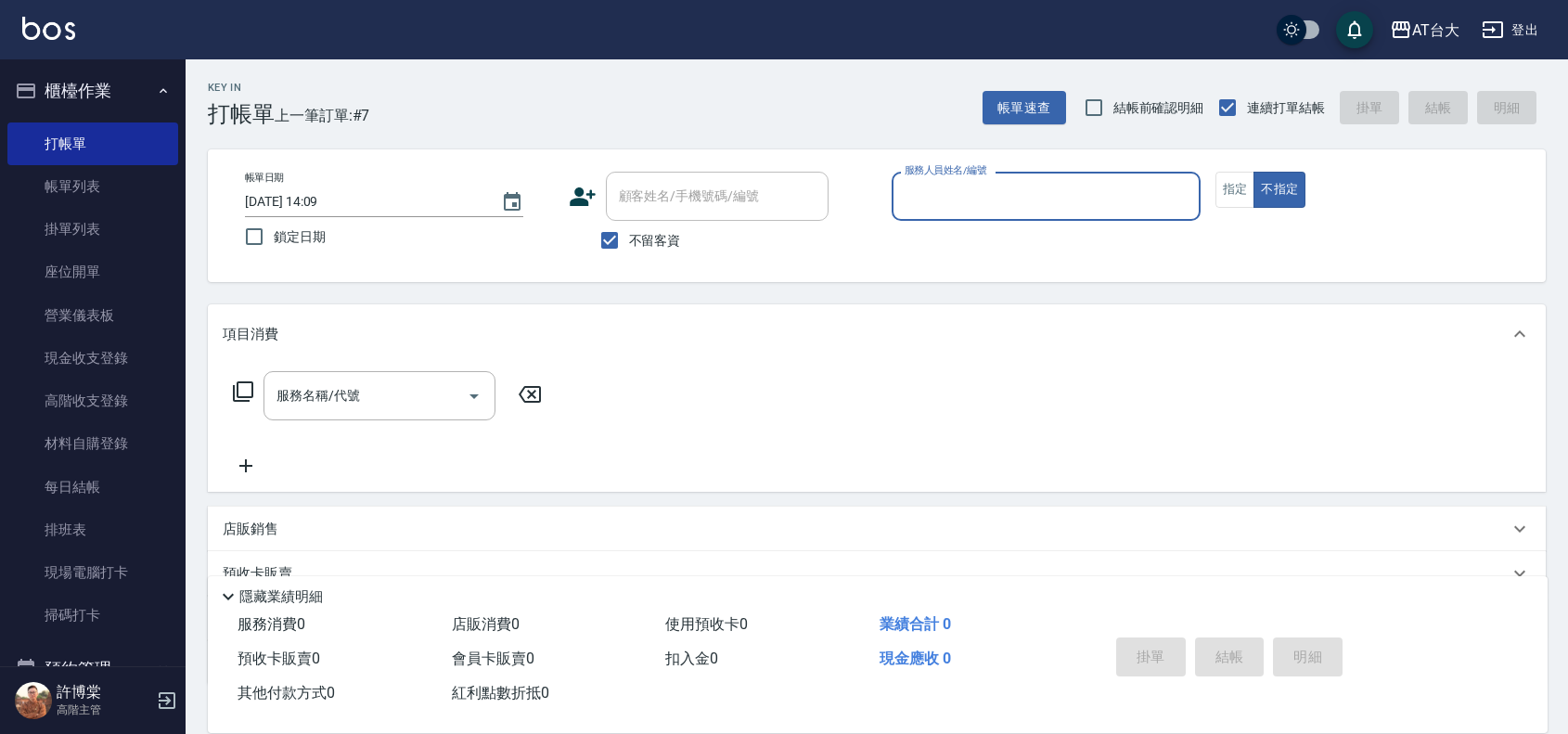
click at [1064, 193] on input "服務人員姓名/編號" at bounding box center [1046, 196] width 292 height 32
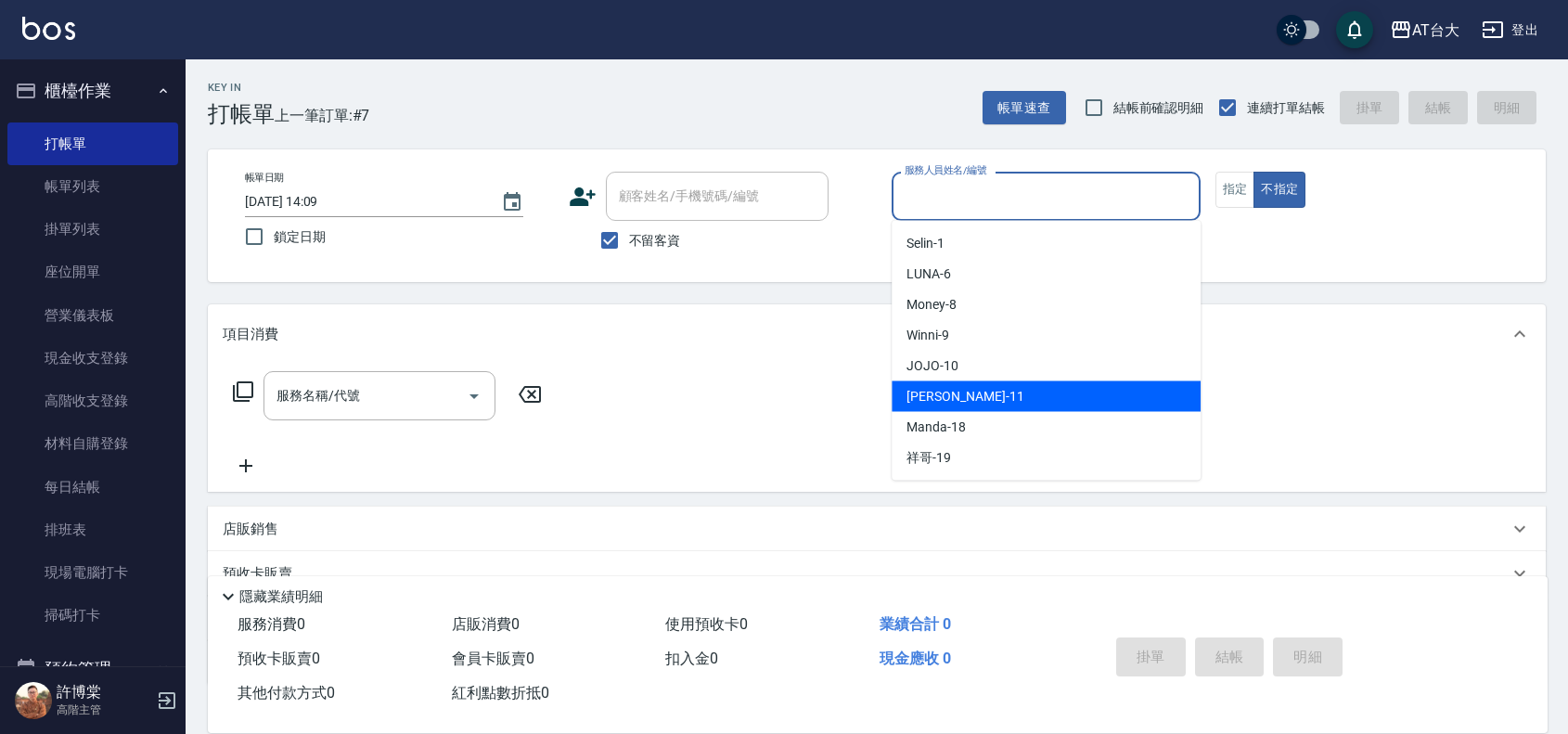
click at [1034, 391] on div "[PERSON_NAME] -11" at bounding box center [1046, 397] width 309 height 31
type input "[PERSON_NAME]-11"
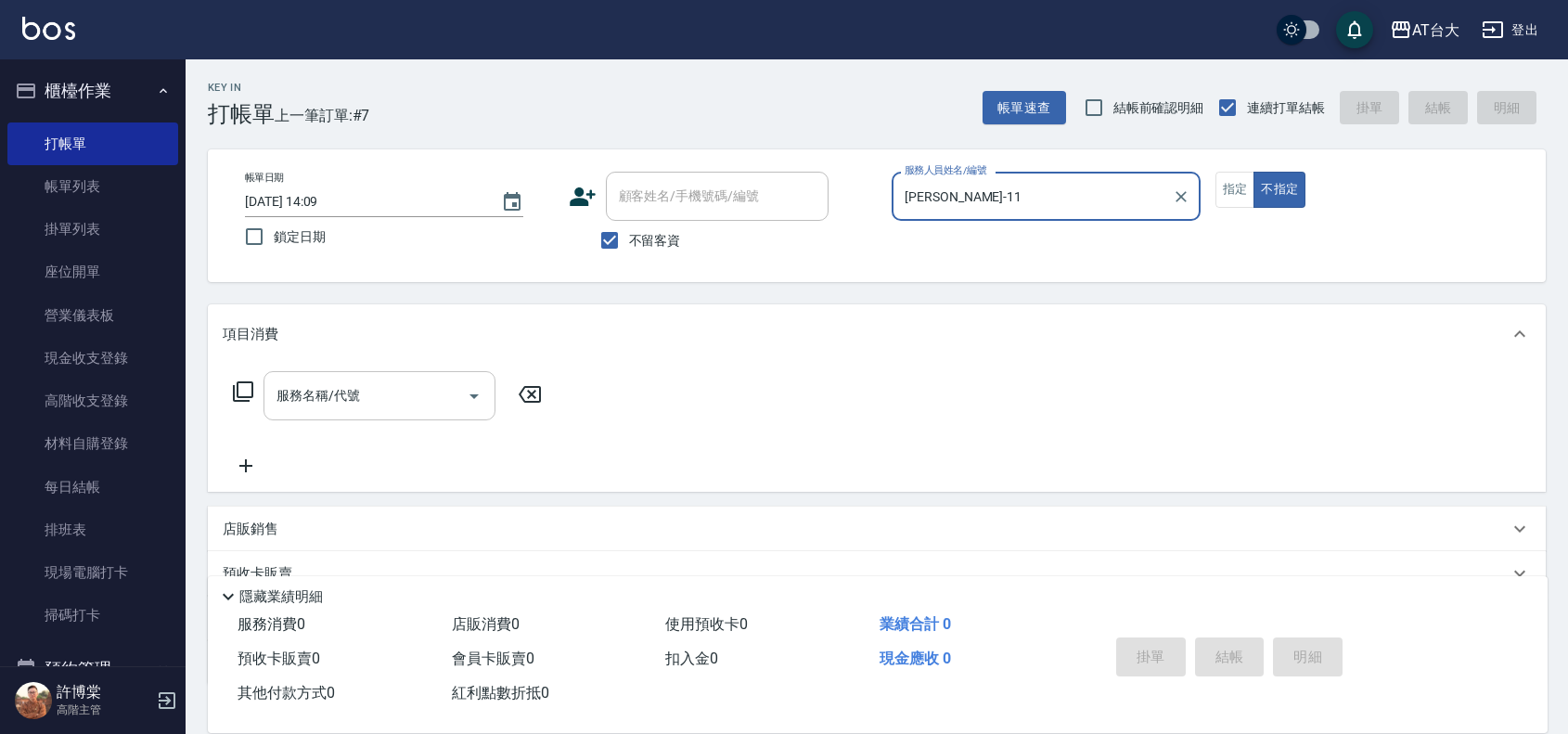
click at [368, 412] on input "服務名稱/代號" at bounding box center [365, 395] width 187 height 32
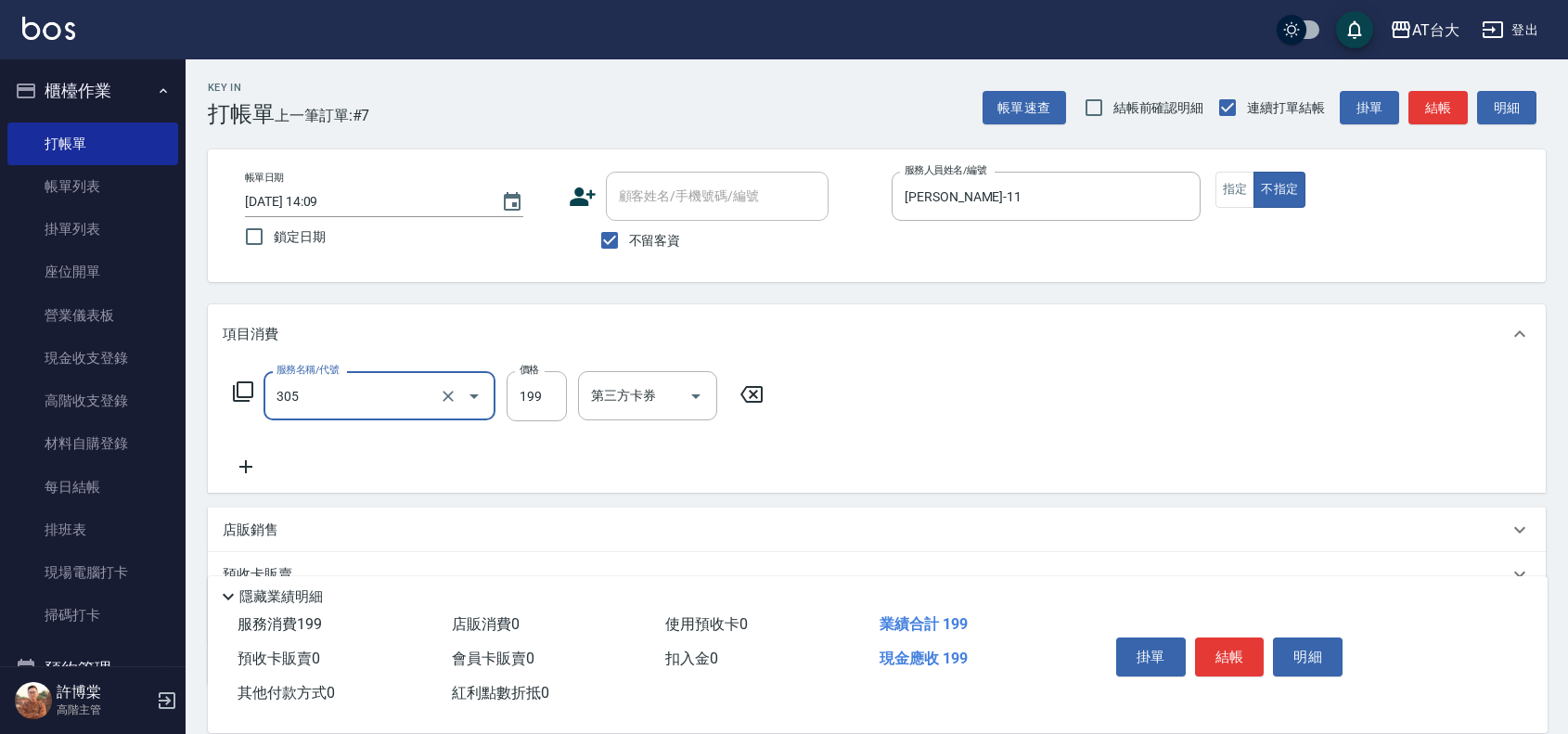
type input "剪髮(305)"
type input "250"
click at [1229, 659] on button "結帳" at bounding box center [1230, 657] width 70 height 39
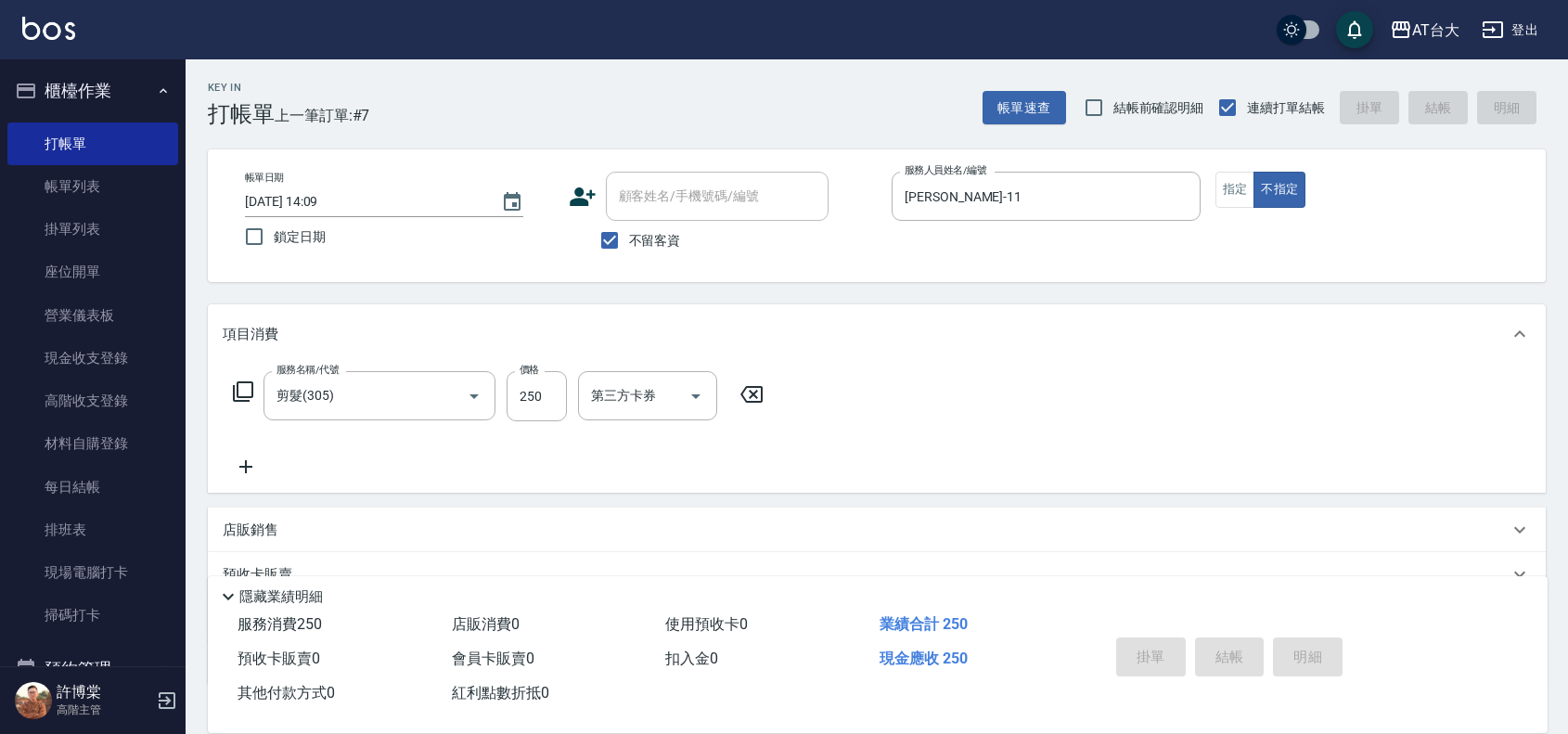
type input "[DATE] 14:26"
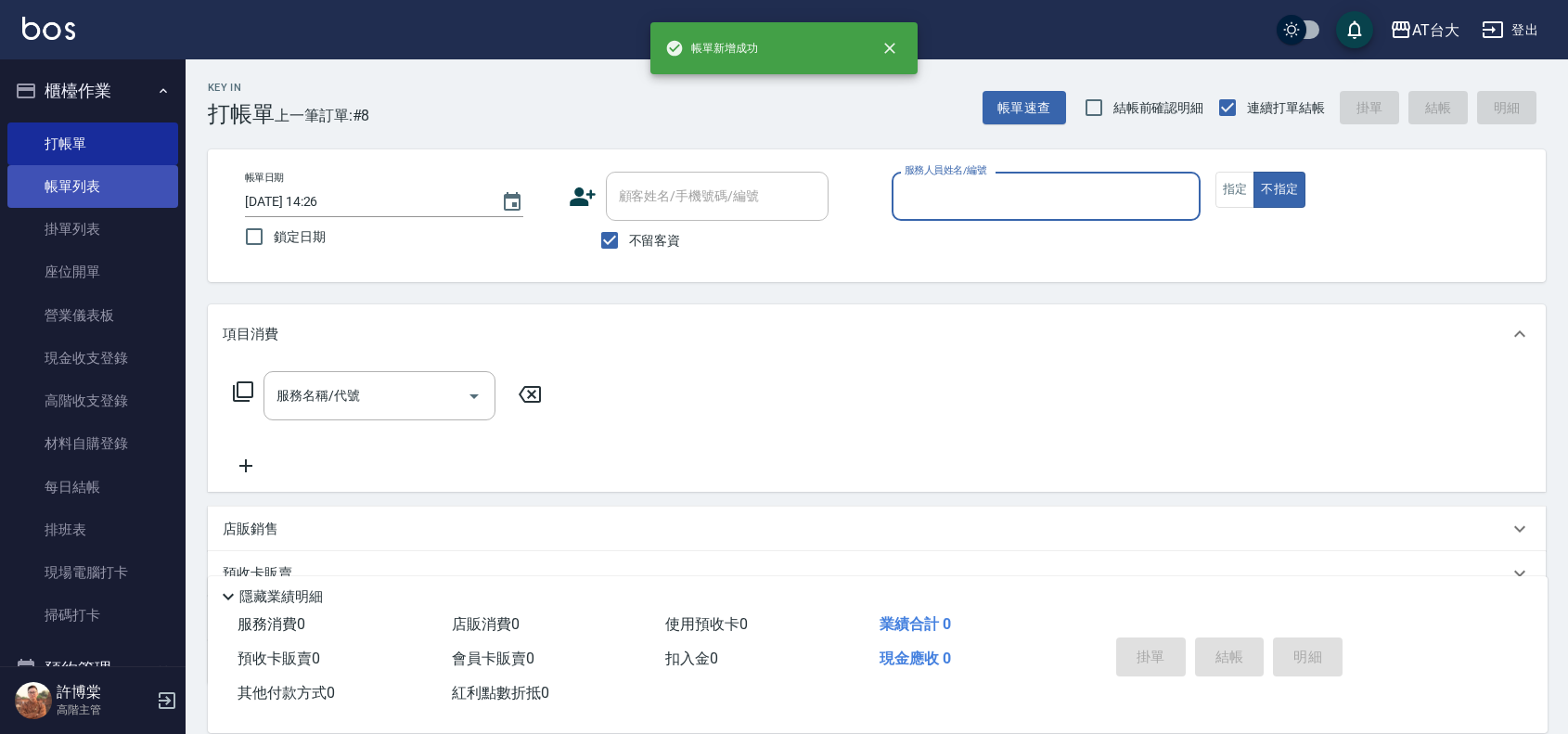
click at [97, 187] on link "帳單列表" at bounding box center [93, 186] width 171 height 43
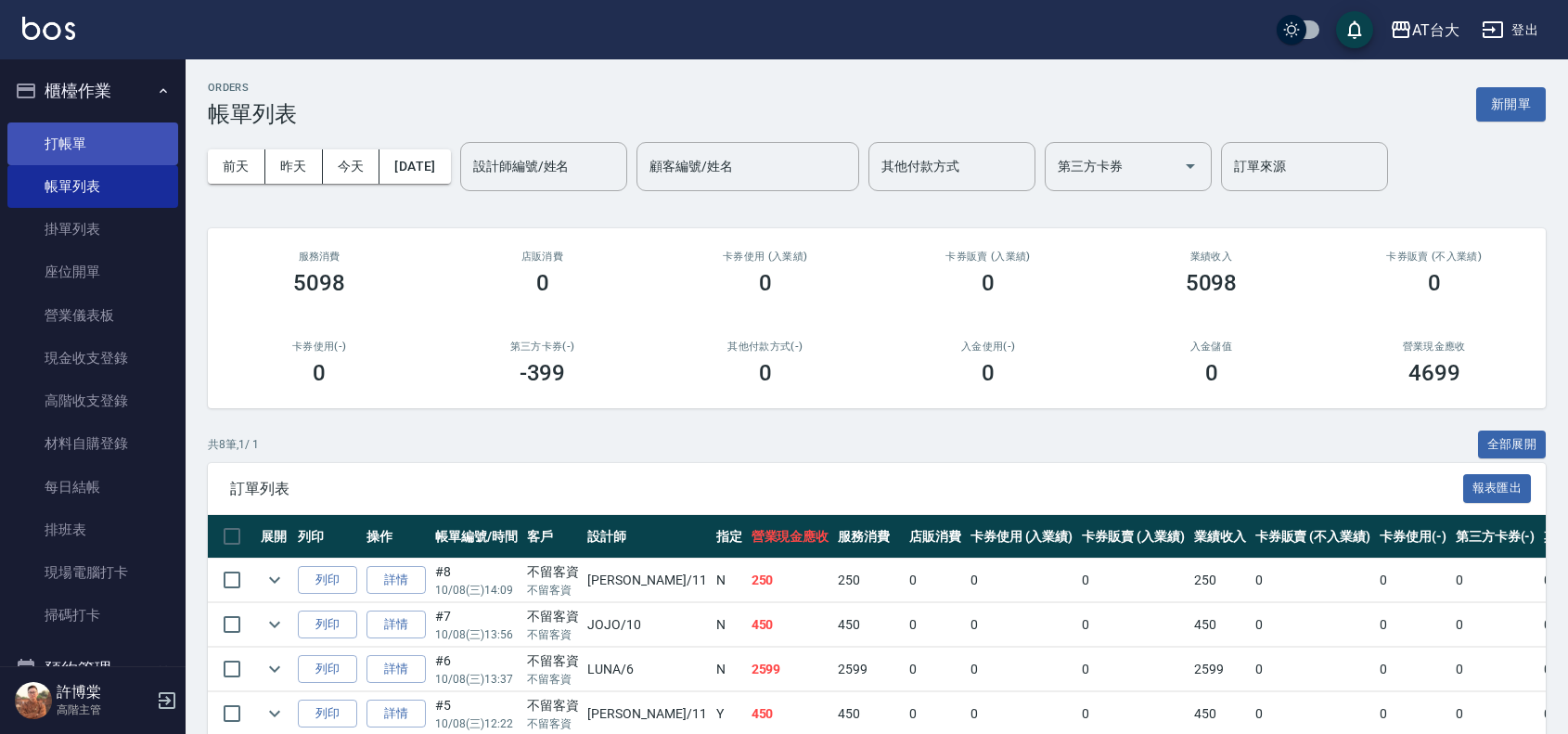
click at [125, 137] on link "打帳單" at bounding box center [93, 144] width 171 height 43
